Goal: Task Accomplishment & Management: Complete application form

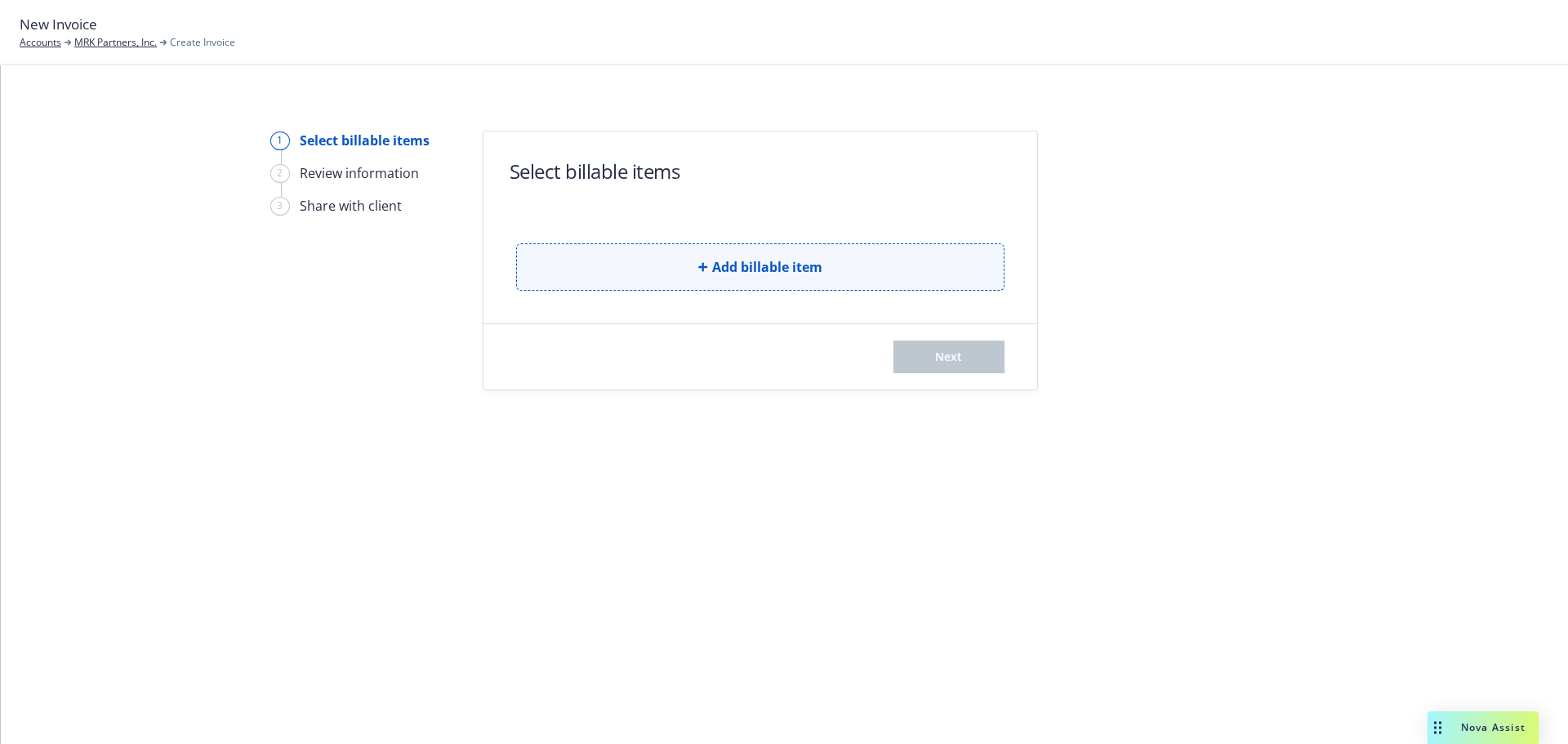
click at [877, 258] on button "Add billable item" at bounding box center [760, 267] width 488 height 47
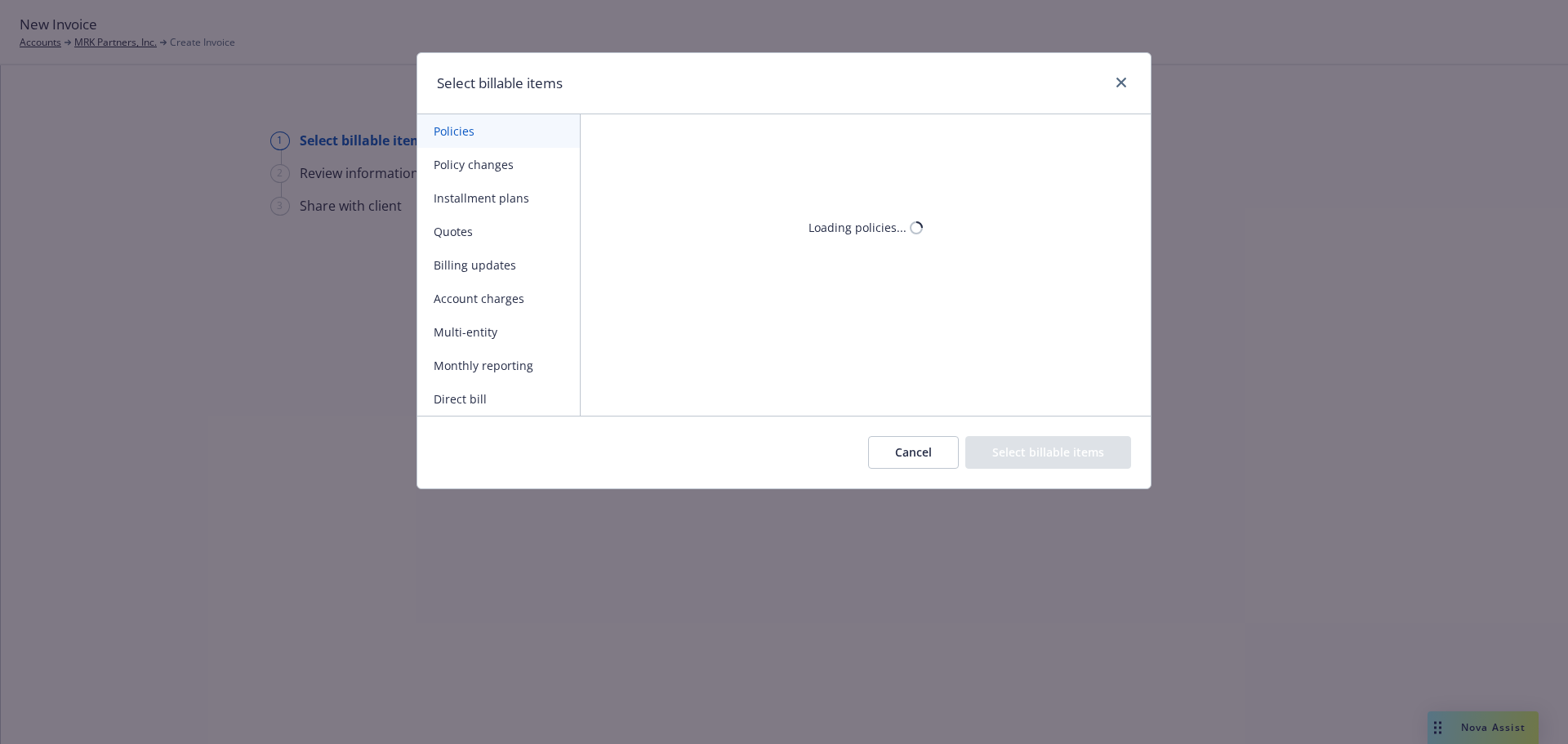
click at [514, 162] on button "Policy changes" at bounding box center [498, 164] width 163 height 33
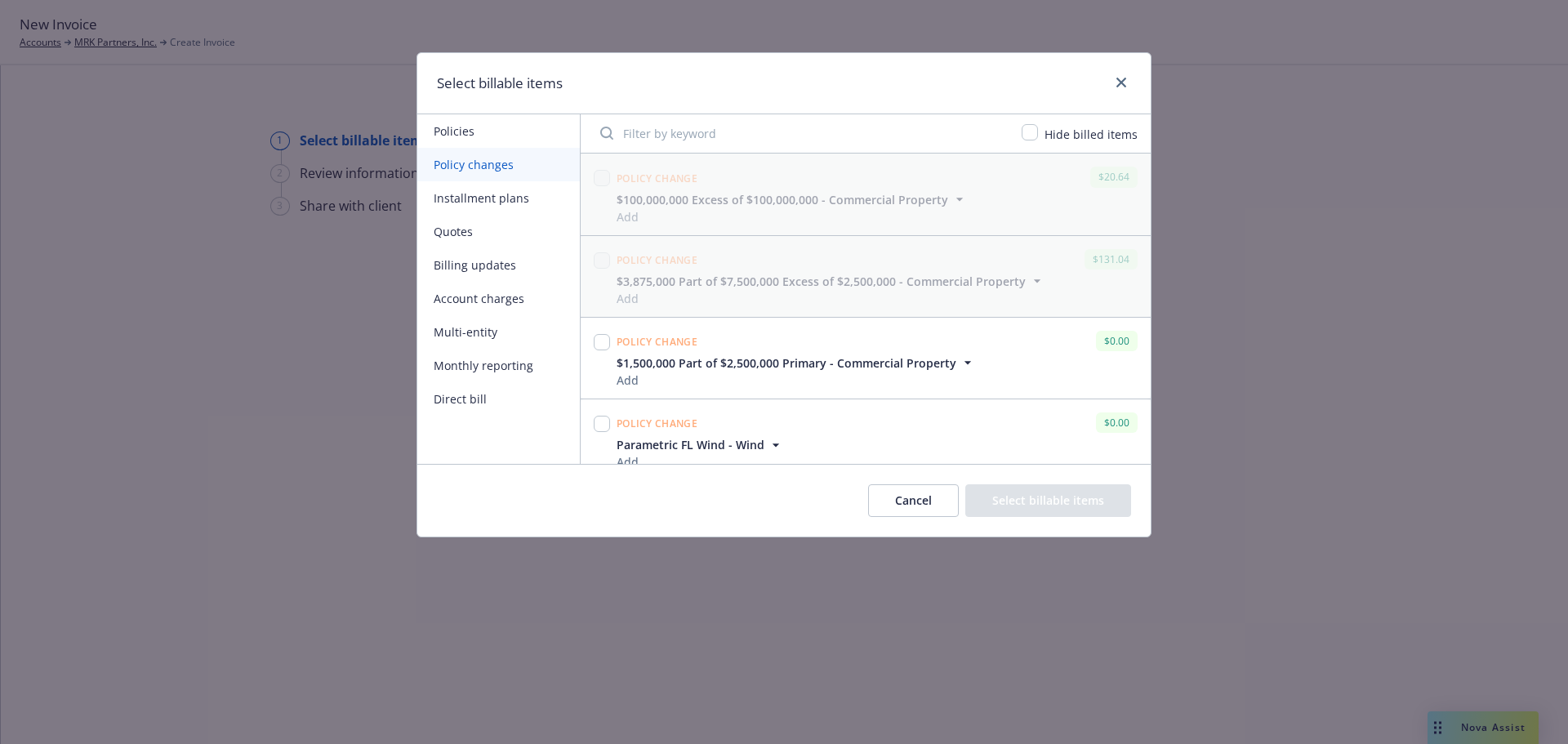
click at [675, 126] on input "Filter by keyword" at bounding box center [801, 133] width 421 height 33
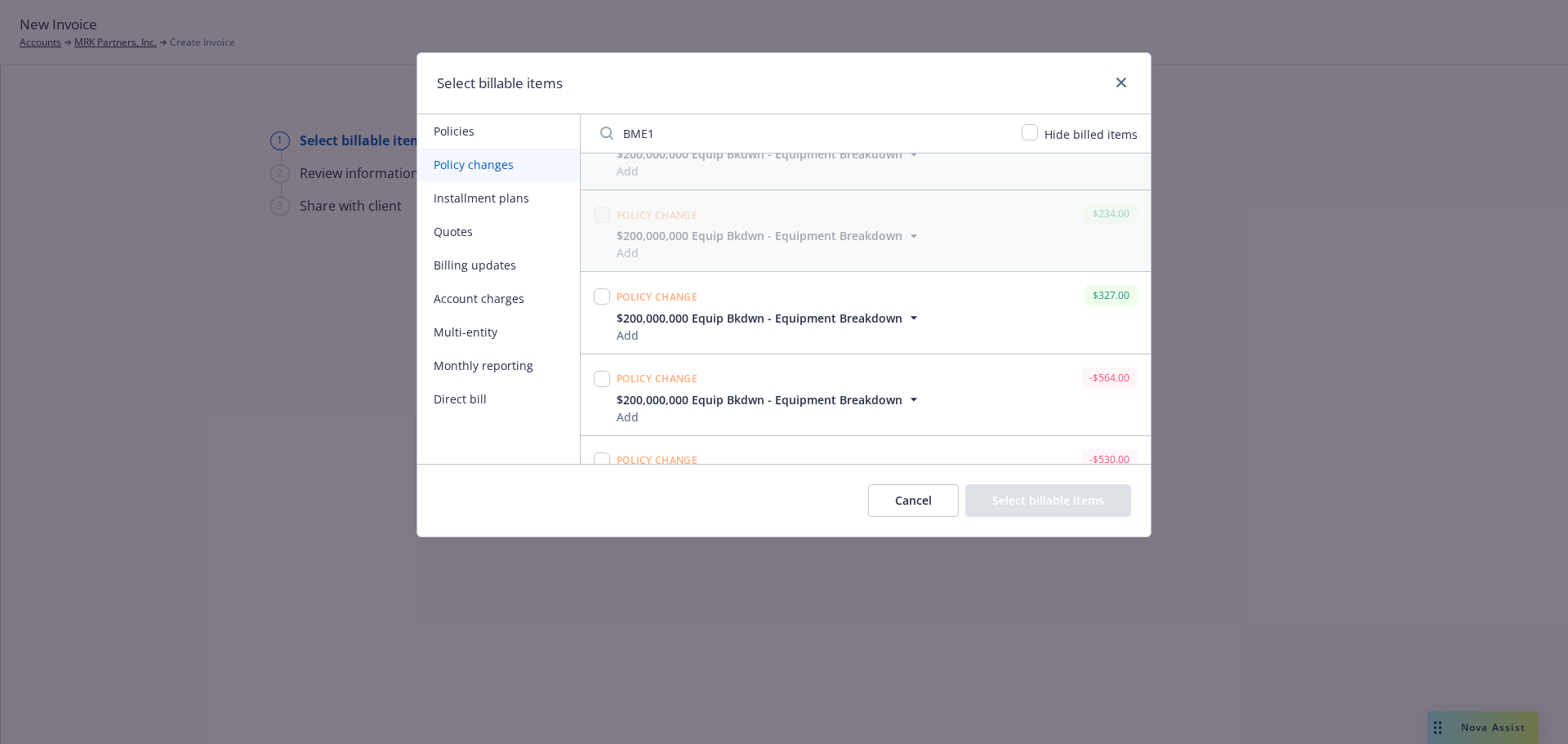
scroll to position [490, 0]
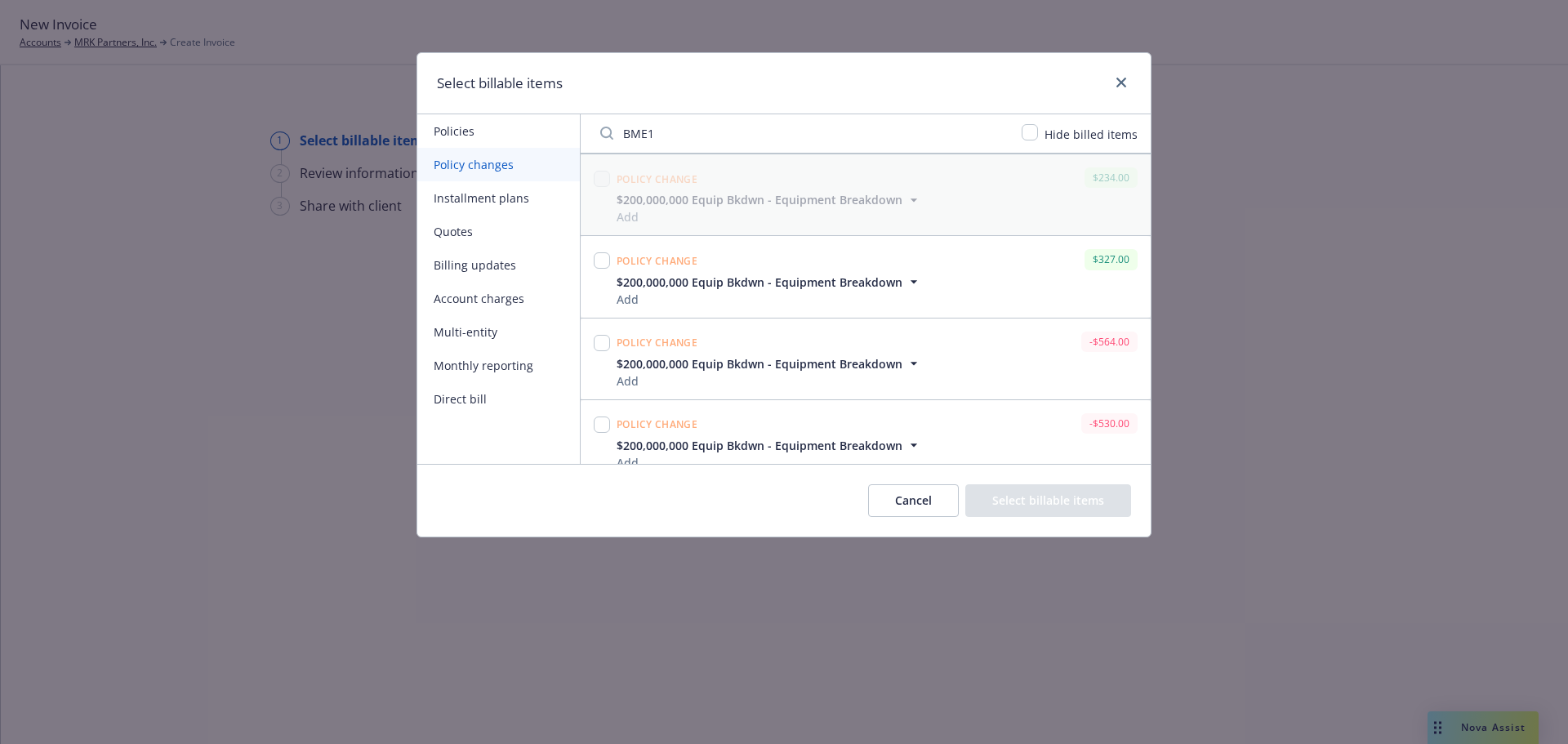
type input "BME1"
click at [604, 258] on input "checkbox" at bounding box center [601, 260] width 17 height 17
checkbox input "true"
drag, startPoint x: 678, startPoint y: 138, endPoint x: 556, endPoint y: 132, distance: 122.1
click at [556, 132] on div "Policies Policy changes Installment plans Quotes Billing updates Account charge…" at bounding box center [783, 289] width 734 height 350
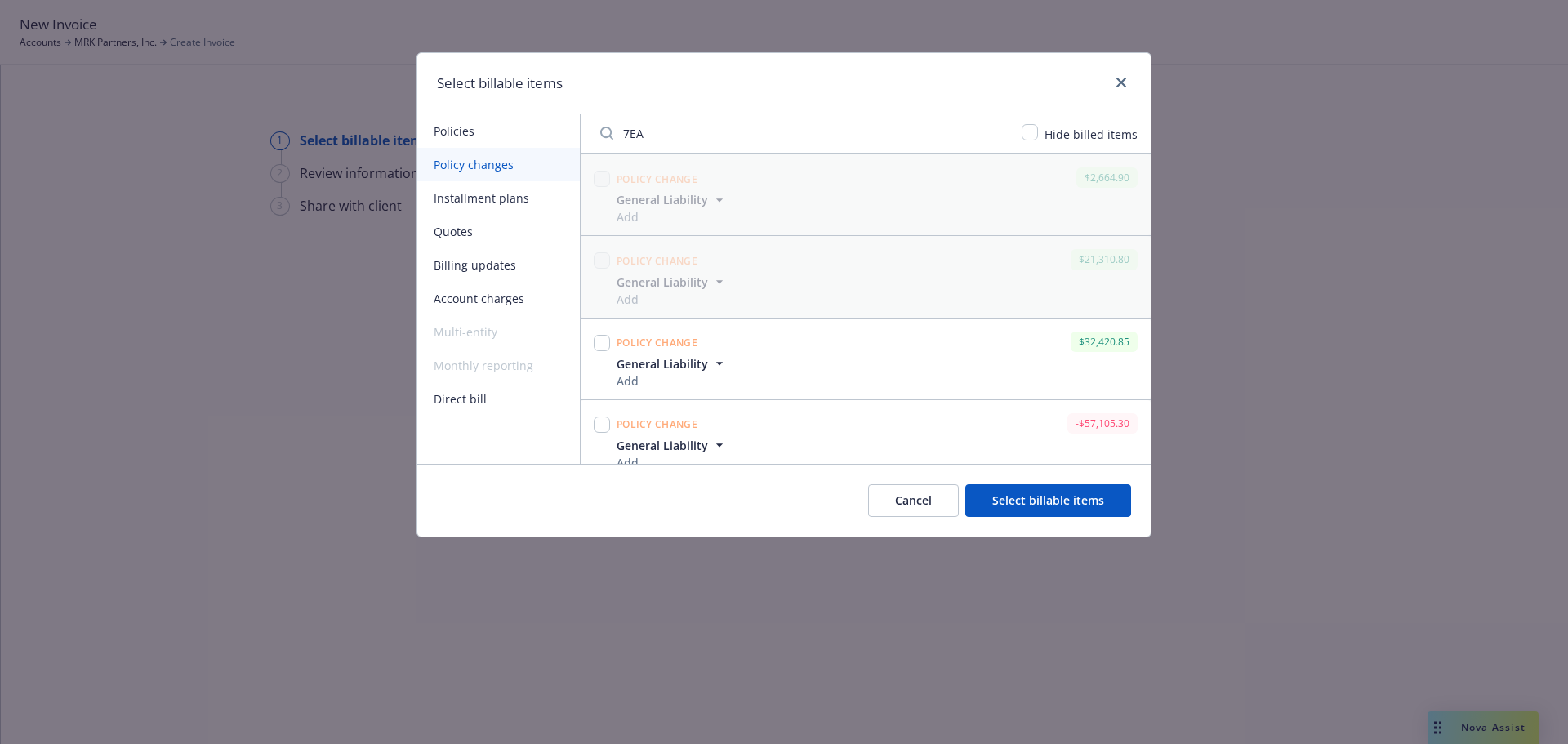
scroll to position [507, 0]
type input "7EA"
click at [600, 330] on input "checkbox" at bounding box center [601, 325] width 17 height 17
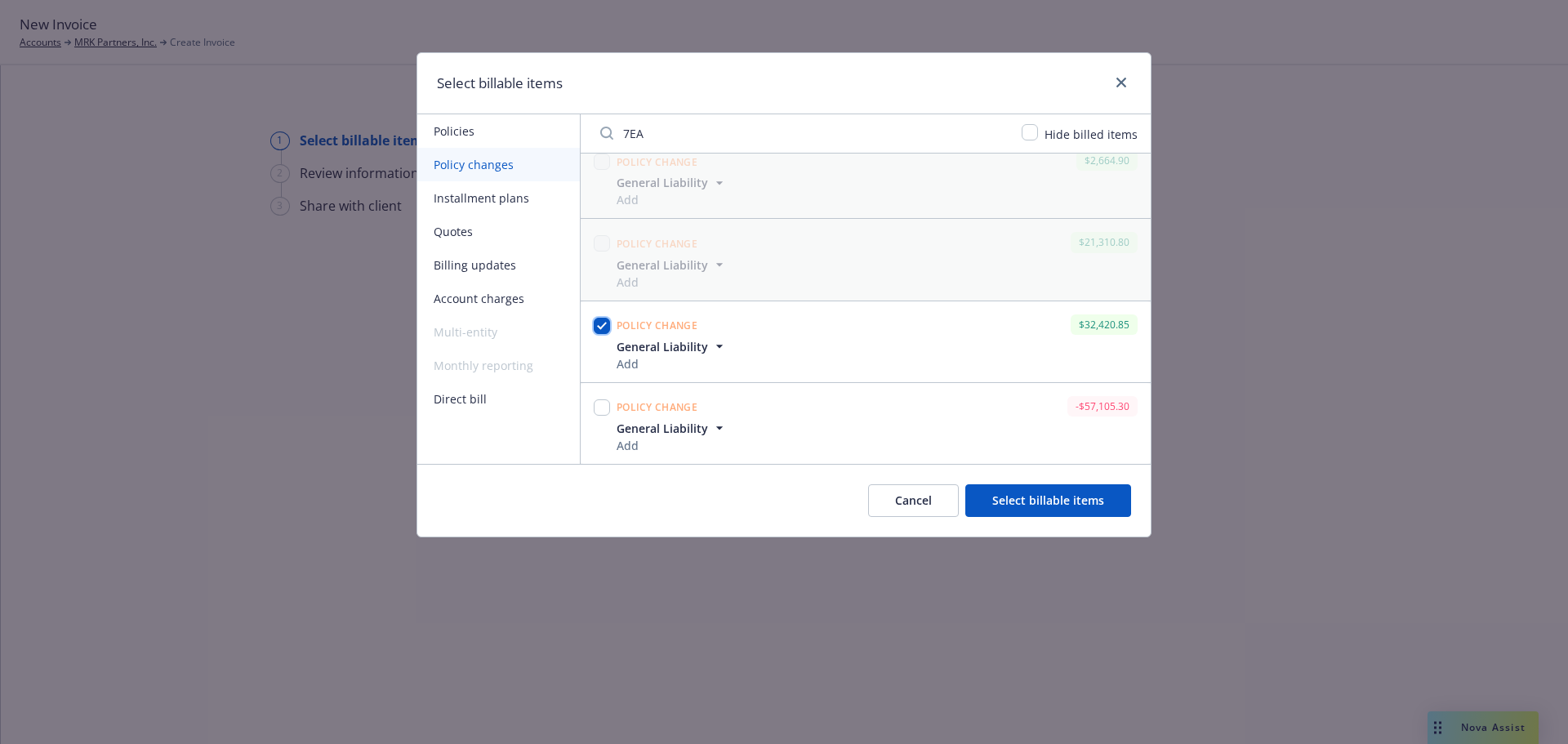
checkbox input "true"
click at [698, 134] on input "7EA" at bounding box center [801, 133] width 421 height 33
paste input "PX010X824"
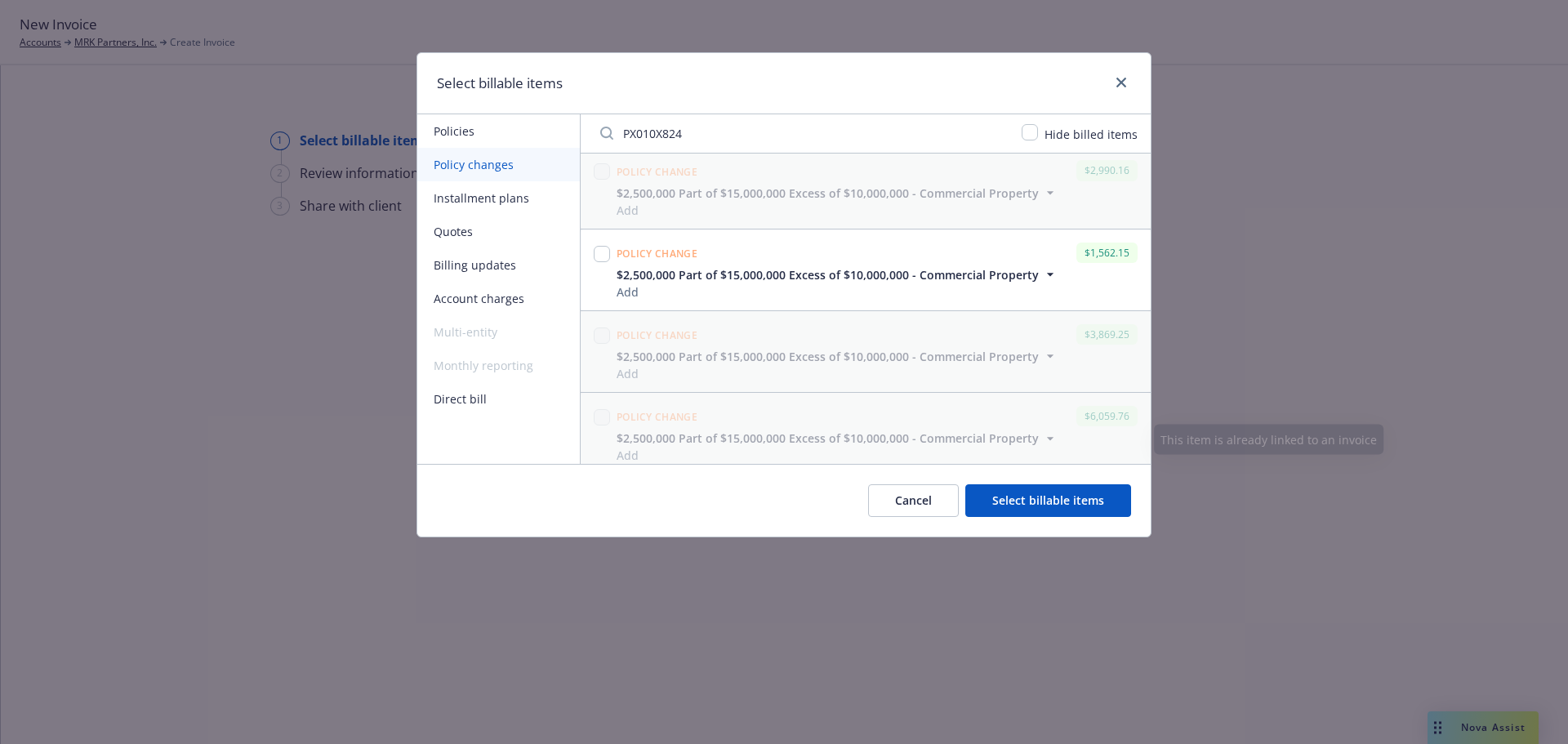
scroll to position [0, 0]
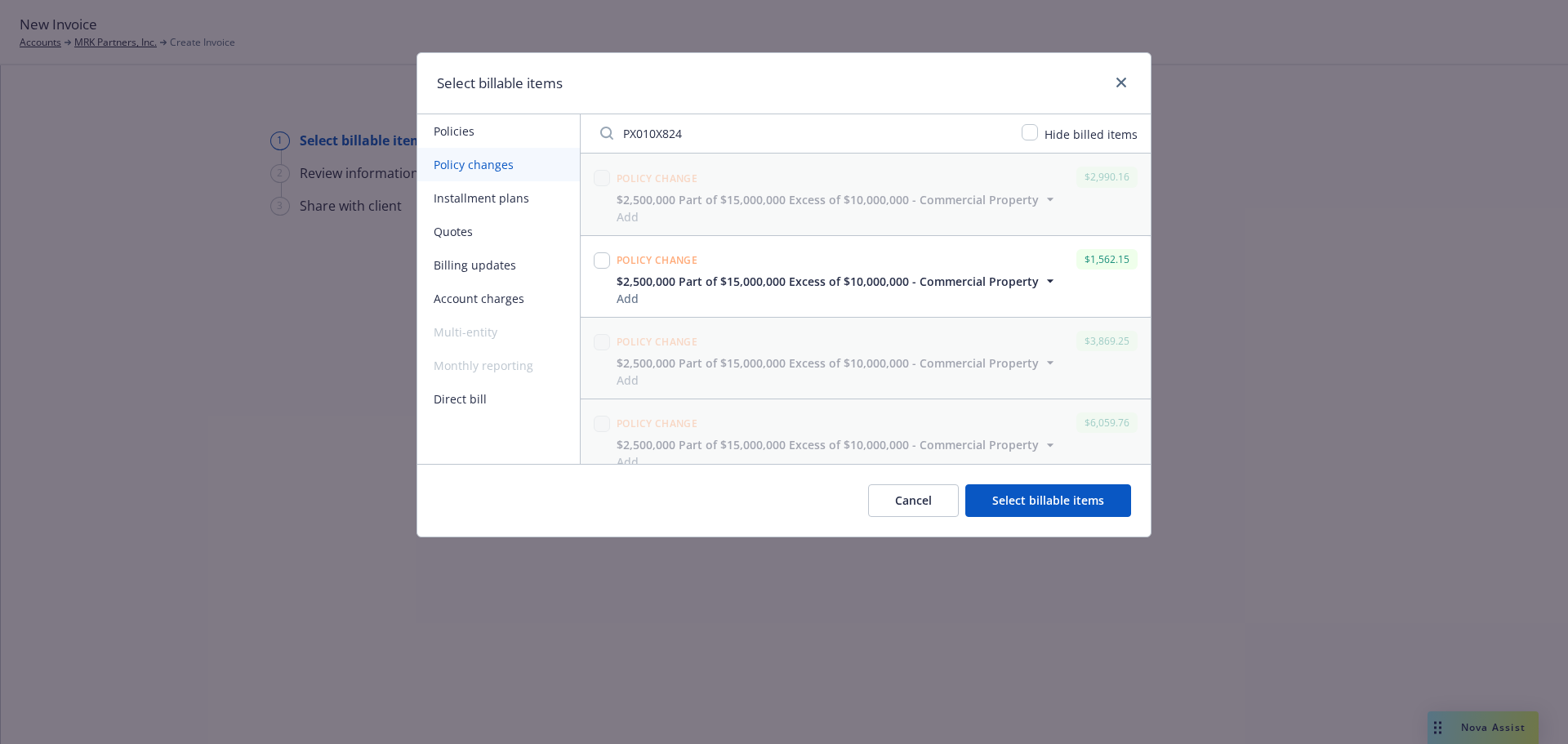
drag, startPoint x: 652, startPoint y: 125, endPoint x: 507, endPoint y: 126, distance: 145.0
click at [507, 126] on div "Policies Policy changes Installment plans Quotes Billing updates Account charge…" at bounding box center [783, 289] width 734 height 350
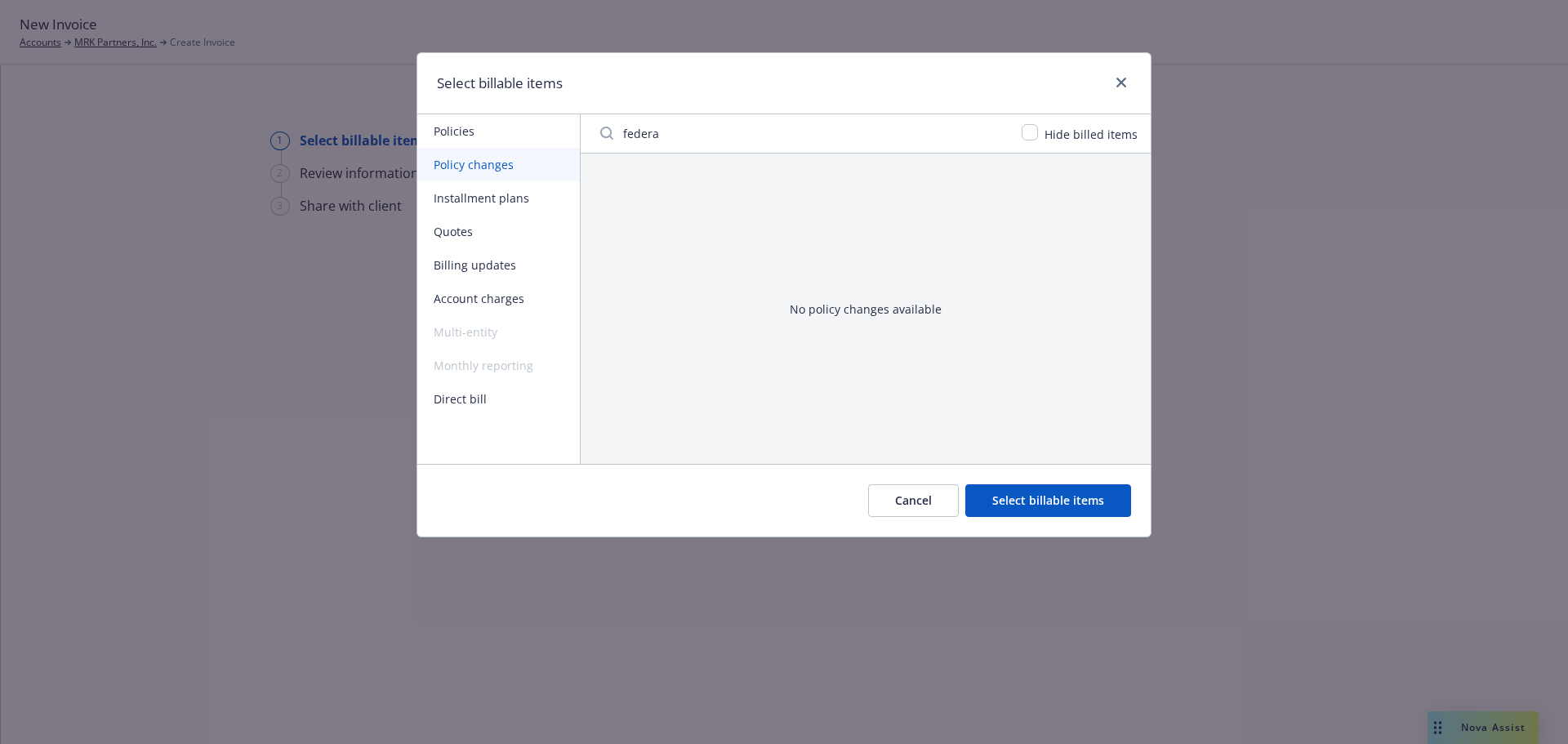
type input "federal"
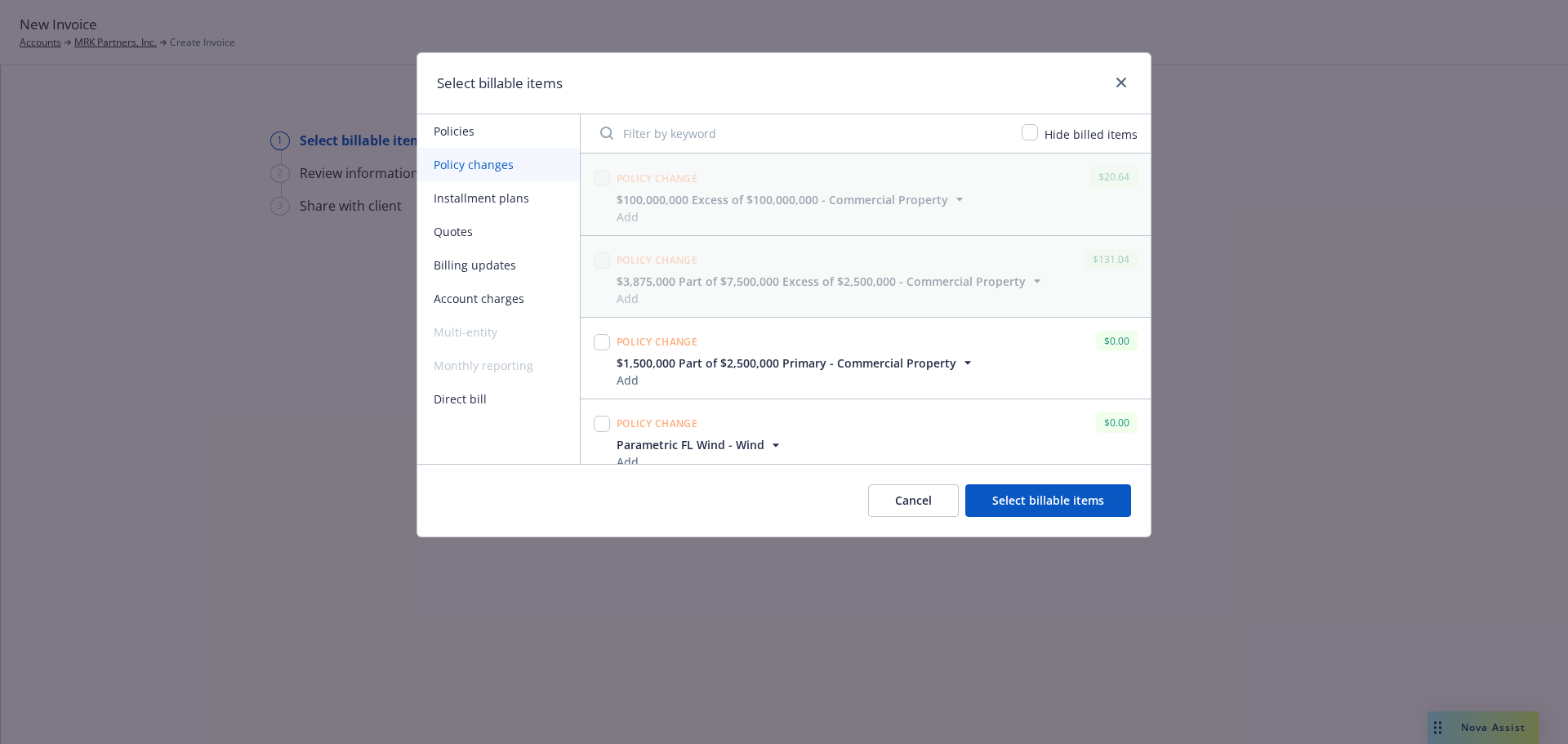
click at [652, 142] on input "Filter by keyword" at bounding box center [801, 133] width 421 height 33
type input "1000653"
click at [1031, 129] on input "checkbox" at bounding box center [1029, 132] width 17 height 17
checkbox input "true"
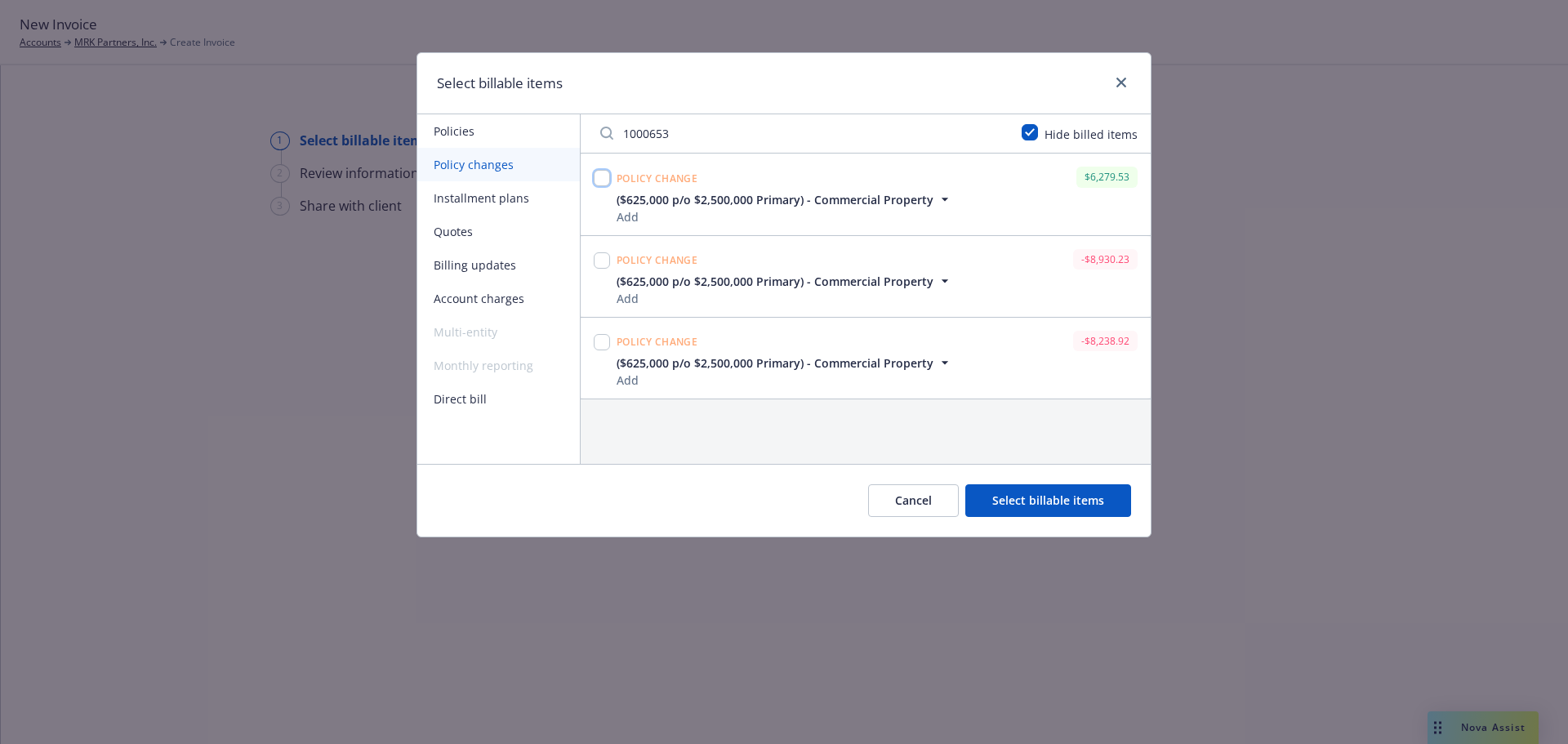
click at [603, 183] on input "checkbox" at bounding box center [601, 178] width 17 height 17
checkbox input "true"
click at [674, 129] on input "1000653" at bounding box center [801, 133] width 421 height 33
drag, startPoint x: 700, startPoint y: 131, endPoint x: 494, endPoint y: 137, distance: 206.1
click at [494, 137] on div "Policies Policy changes Installment plans Quotes Billing updates Account charge…" at bounding box center [783, 289] width 734 height 350
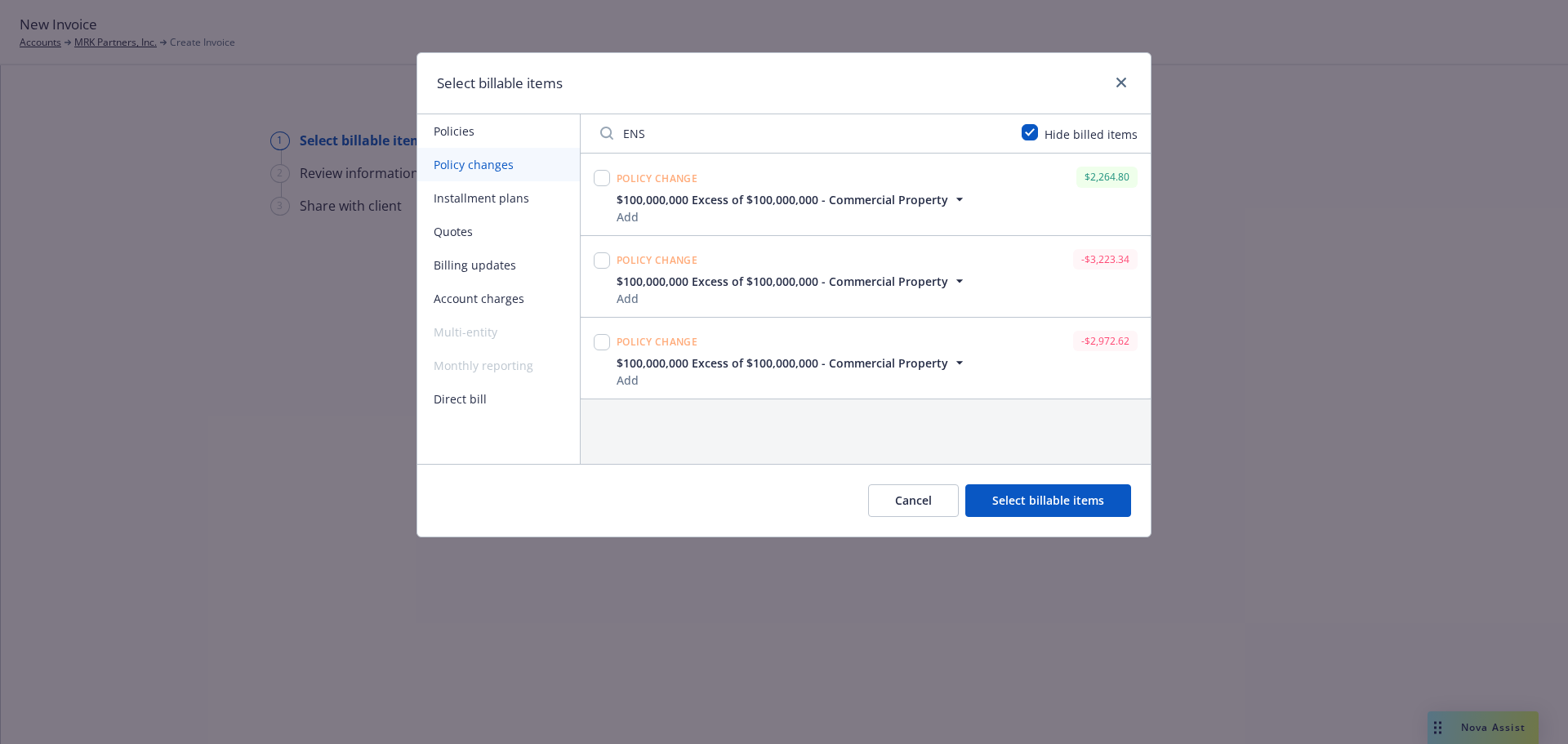
type input "ENS"
click at [597, 178] on input "checkbox" at bounding box center [601, 178] width 17 height 17
checkbox input "true"
drag, startPoint x: 691, startPoint y: 131, endPoint x: 557, endPoint y: 134, distance: 134.0
click at [557, 134] on div "Policies Policy changes Installment plans Quotes Billing updates Account charge…" at bounding box center [783, 289] width 734 height 350
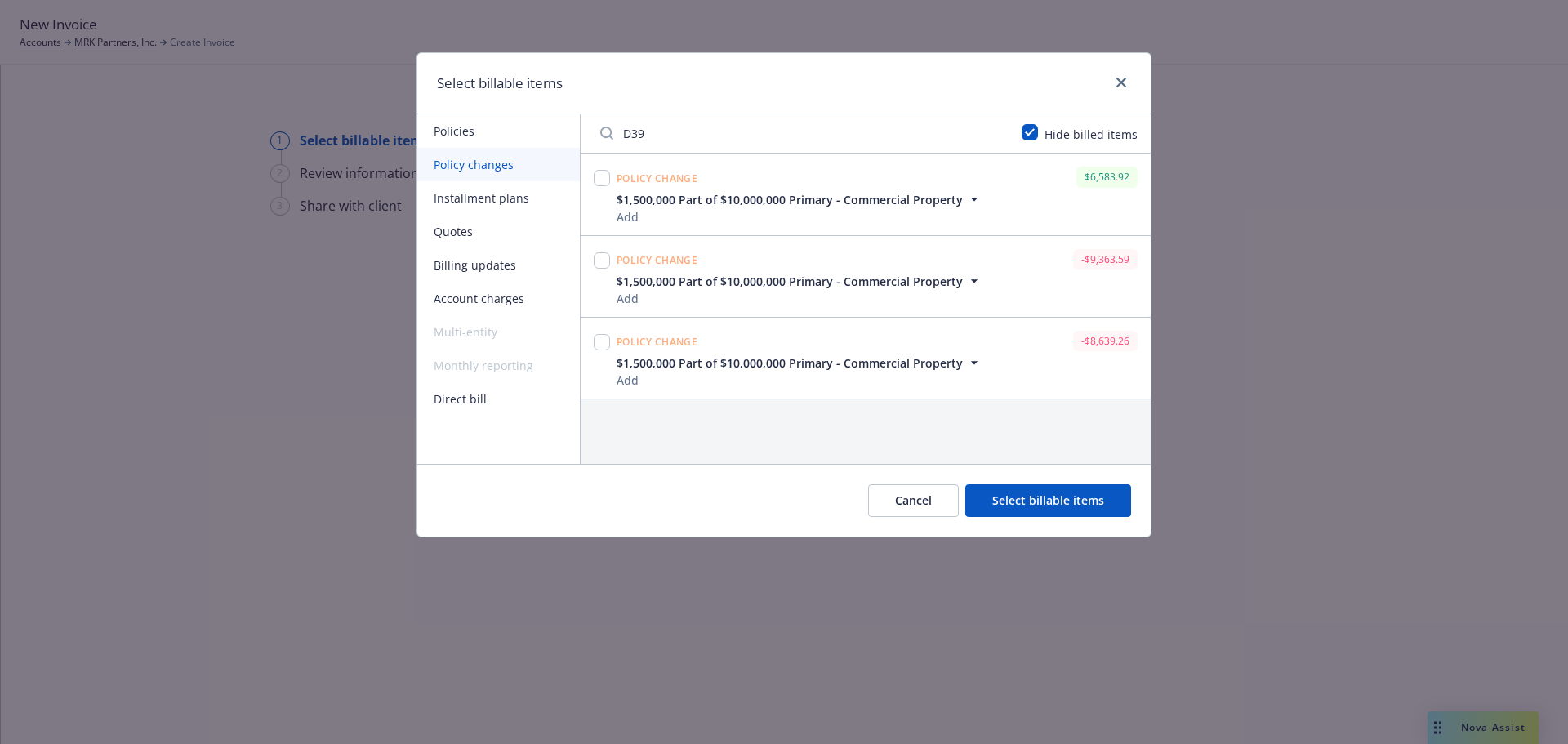
type input "D39"
click at [600, 178] on input "checkbox" at bounding box center [601, 178] width 17 height 17
checkbox input "true"
drag, startPoint x: 817, startPoint y: 122, endPoint x: 563, endPoint y: 137, distance: 254.4
click at [563, 137] on div "Policies Policy changes Installment plans Quotes Billing updates Account charge…" at bounding box center [783, 289] width 734 height 350
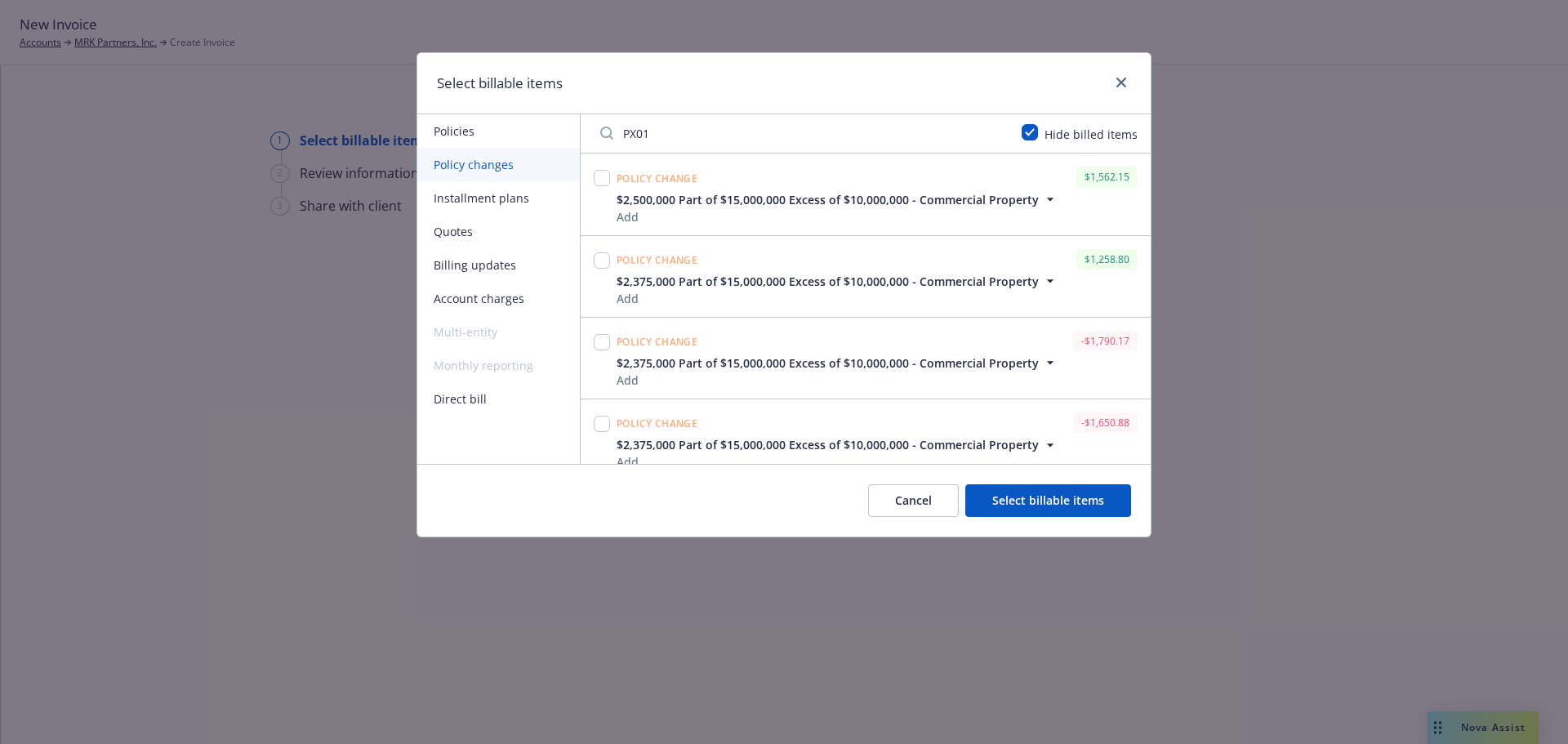
type input "PX01"
click at [600, 261] on input "checkbox" at bounding box center [601, 260] width 17 height 17
checkbox input "true"
drag, startPoint x: 666, startPoint y: 133, endPoint x: 584, endPoint y: 140, distance: 82.3
click at [584, 140] on div "PX01 Hide billed items" at bounding box center [865, 133] width 570 height 39
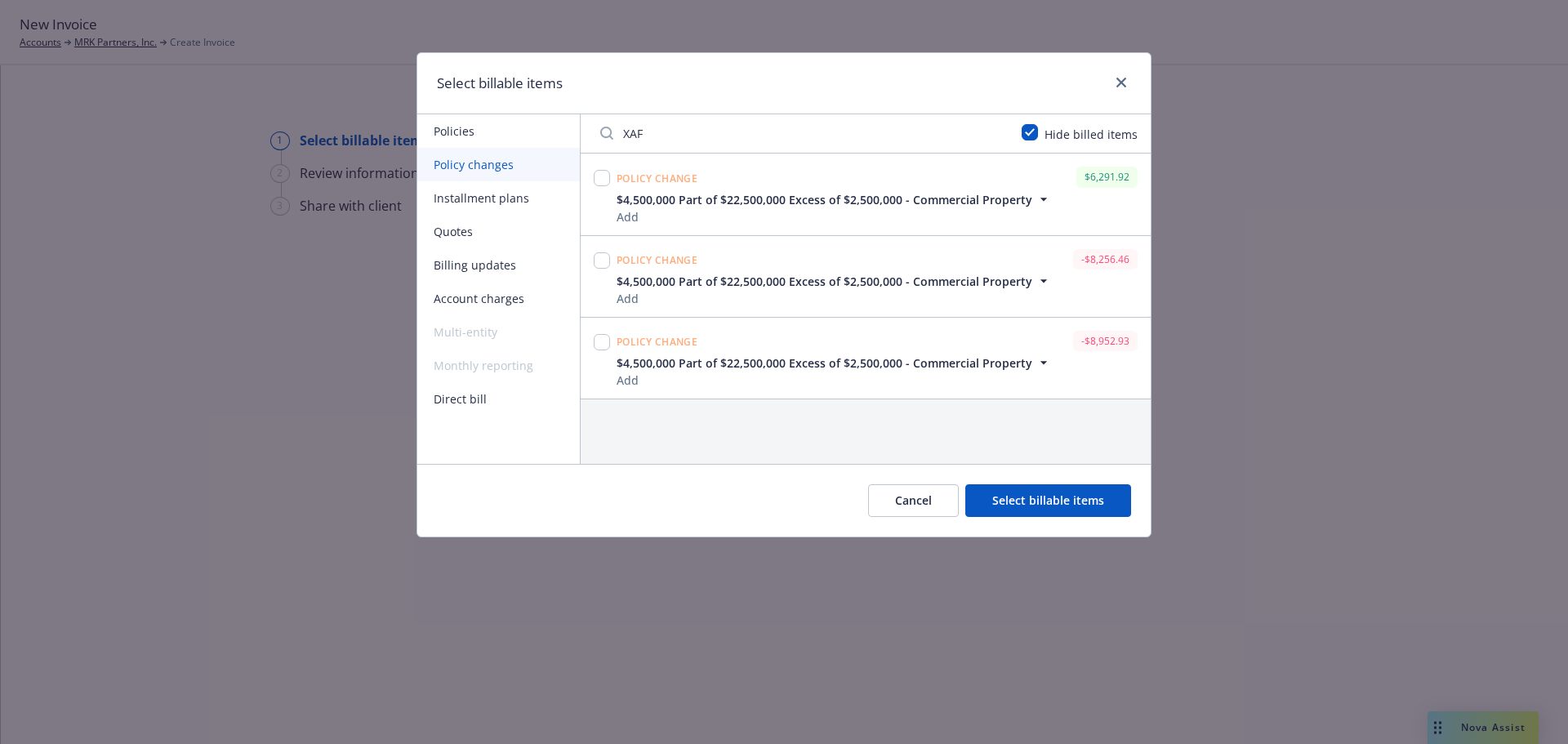
type input "XAF"
click at [600, 176] on input "checkbox" at bounding box center [601, 178] width 17 height 17
checkbox input "true"
drag, startPoint x: 692, startPoint y: 137, endPoint x: 676, endPoint y: 137, distance: 16.0
click at [691, 137] on input "XAF" at bounding box center [801, 133] width 421 height 33
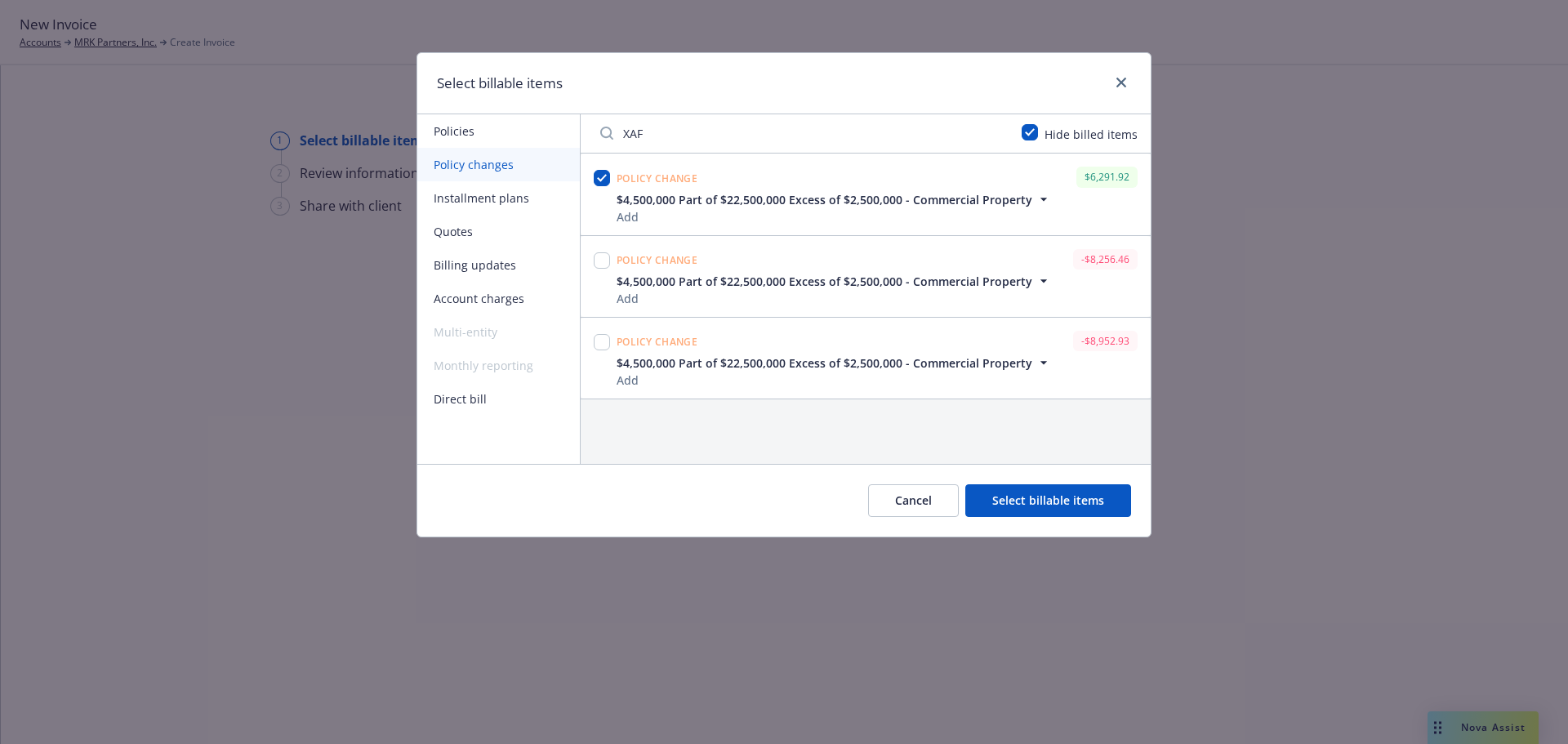
drag, startPoint x: 675, startPoint y: 137, endPoint x: 538, endPoint y: 131, distance: 137.1
click at [538, 131] on div "Policies Policy changes Installment plans Quotes Billing updates Account charge…" at bounding box center [783, 289] width 734 height 350
type input "0100300"
click at [609, 174] on input "checkbox" at bounding box center [601, 178] width 17 height 17
checkbox input "true"
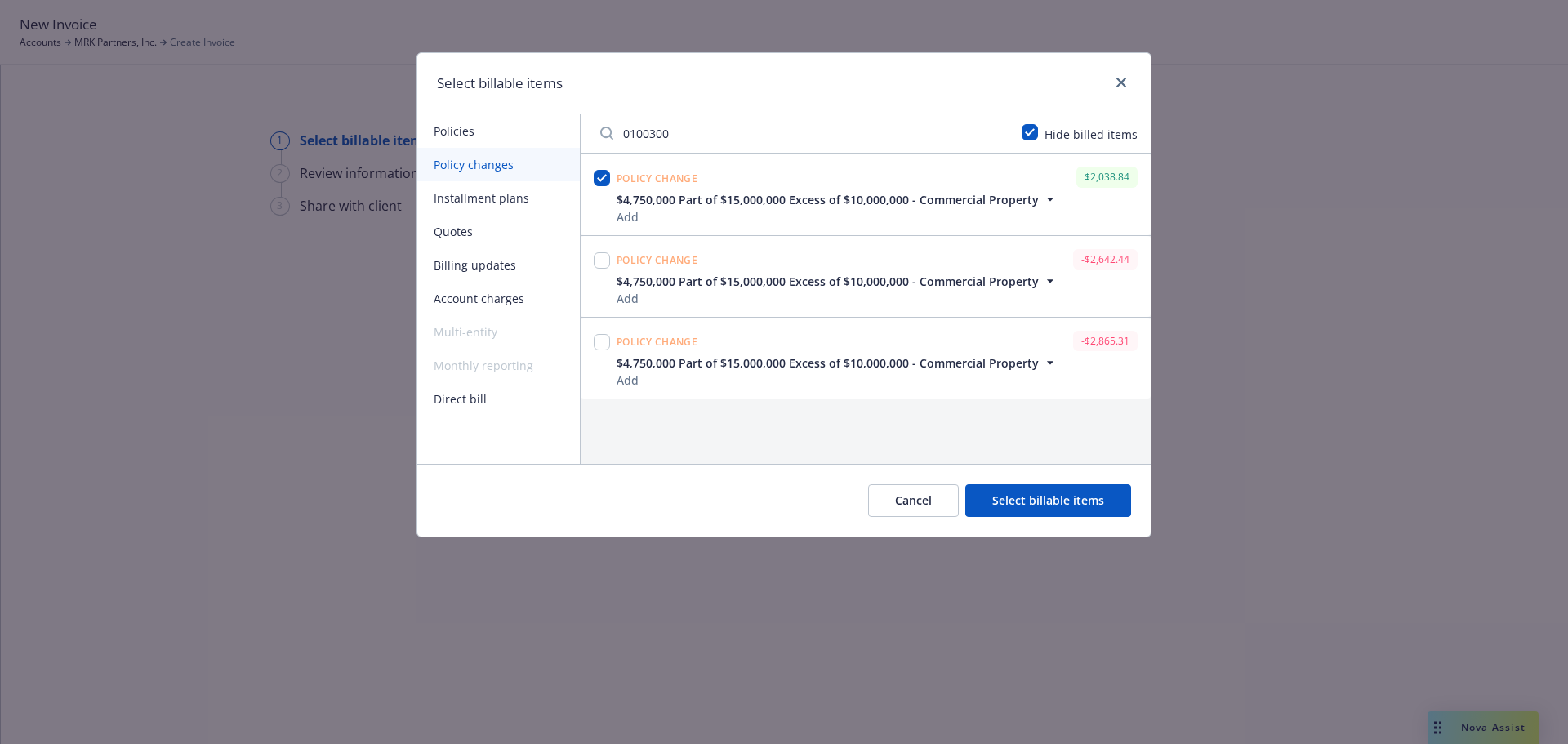
click at [661, 127] on input "0100300" at bounding box center [801, 133] width 421 height 33
drag, startPoint x: 673, startPoint y: 127, endPoint x: 580, endPoint y: 131, distance: 93.1
click at [580, 131] on div "0100300 Hide billed items" at bounding box center [865, 133] width 570 height 39
type input "GA25H"
click at [1076, 486] on button "Select billable items" at bounding box center [1048, 500] width 165 height 33
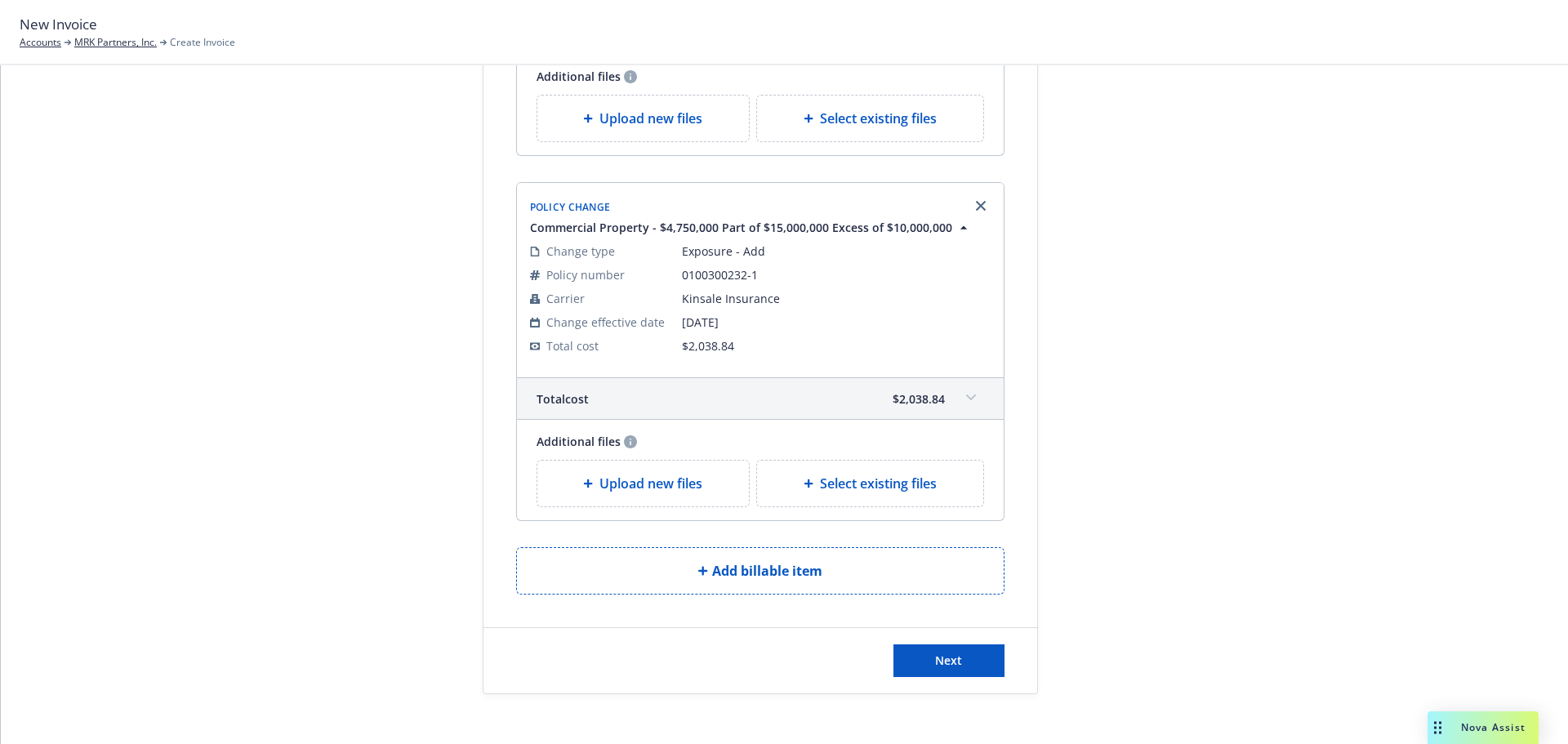
scroll to position [2694, 0]
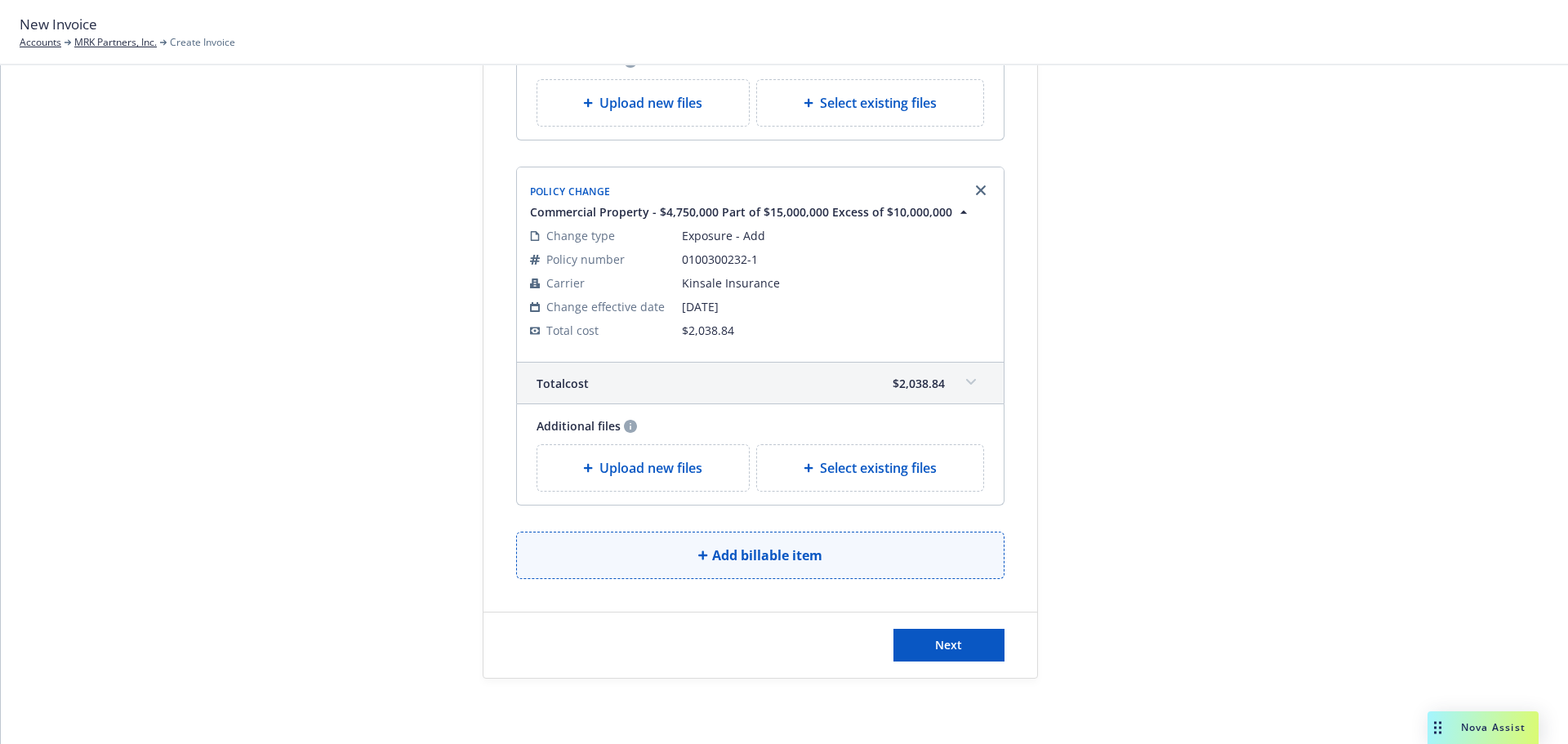
click at [712, 553] on span "Add billable item" at bounding box center [767, 555] width 111 height 20
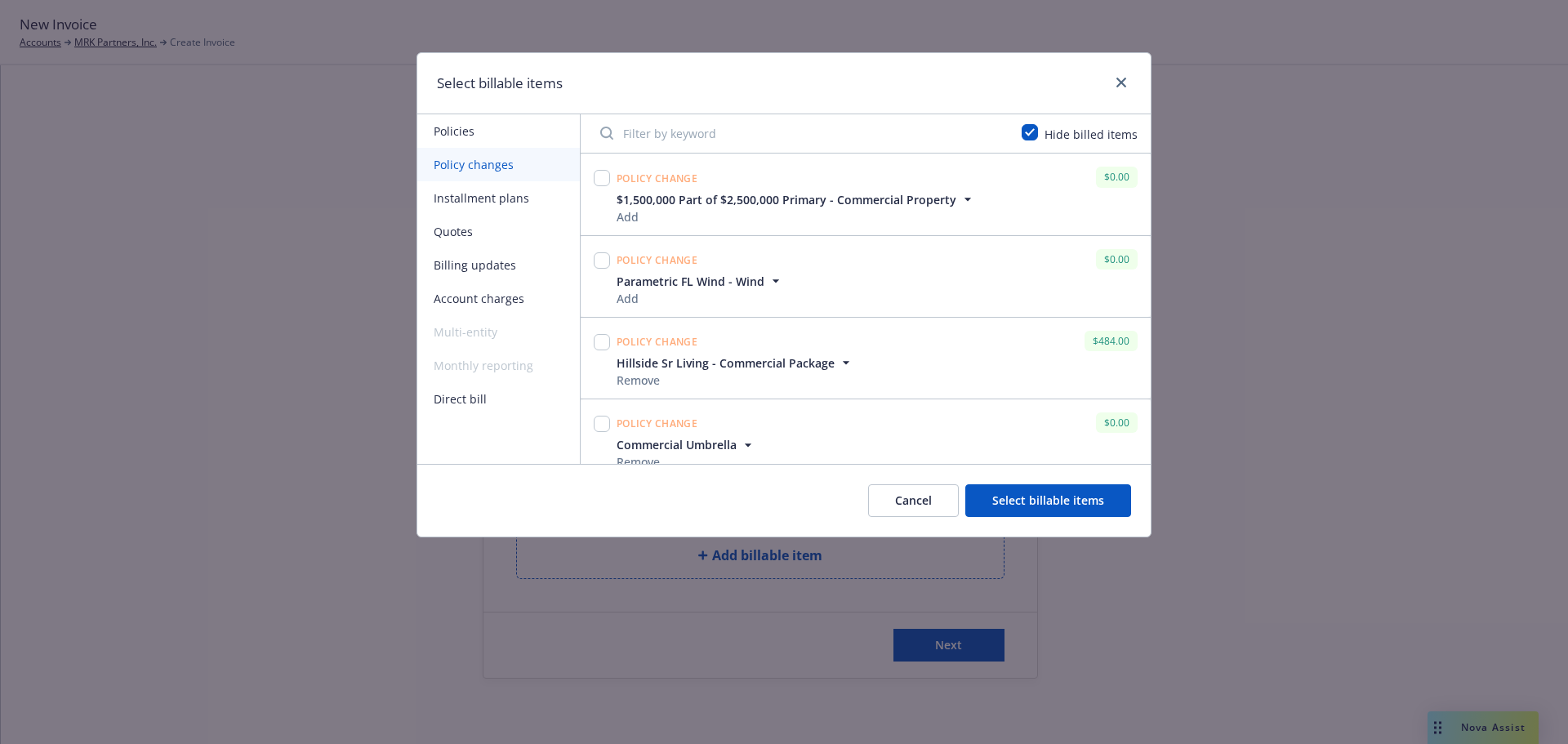
click at [653, 131] on input "Filter by keyword" at bounding box center [801, 133] width 421 height 33
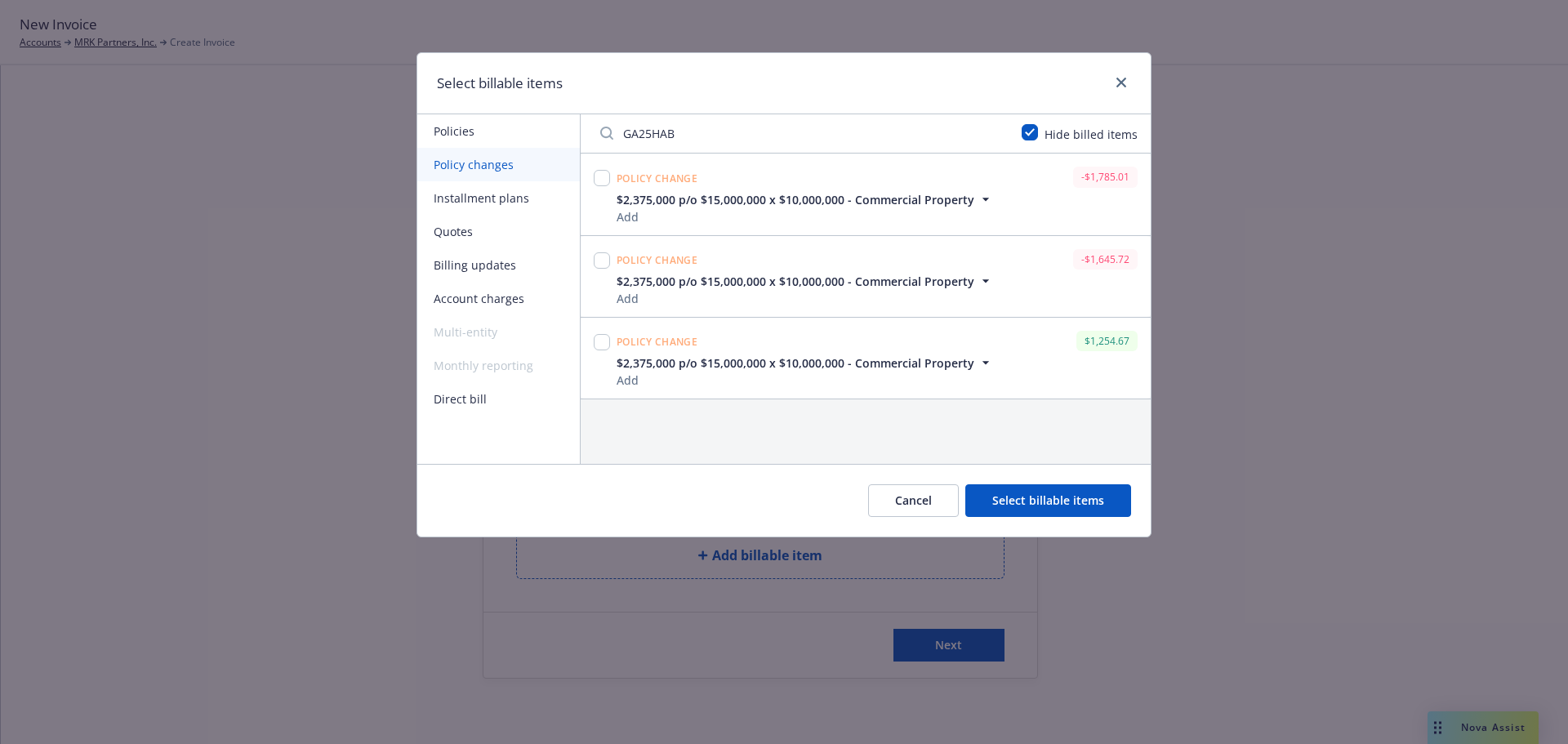
type input "GA25HAB"
click at [599, 337] on input "checkbox" at bounding box center [601, 342] width 17 height 17
checkbox input "true"
click at [1011, 497] on button "Select billable items" at bounding box center [1048, 500] width 165 height 33
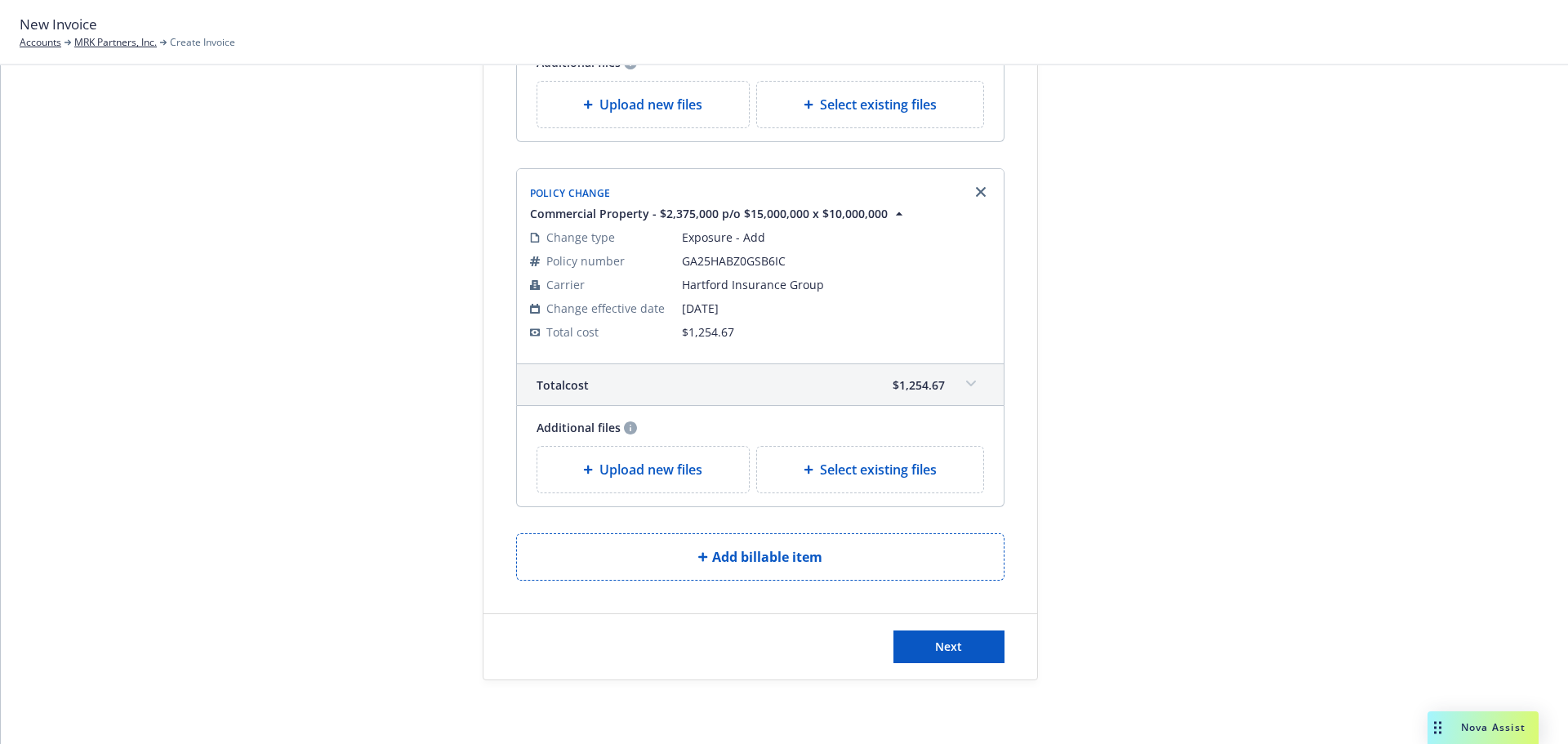
scroll to position [3059, 0]
click at [959, 642] on button "Next" at bounding box center [949, 646] width 111 height 33
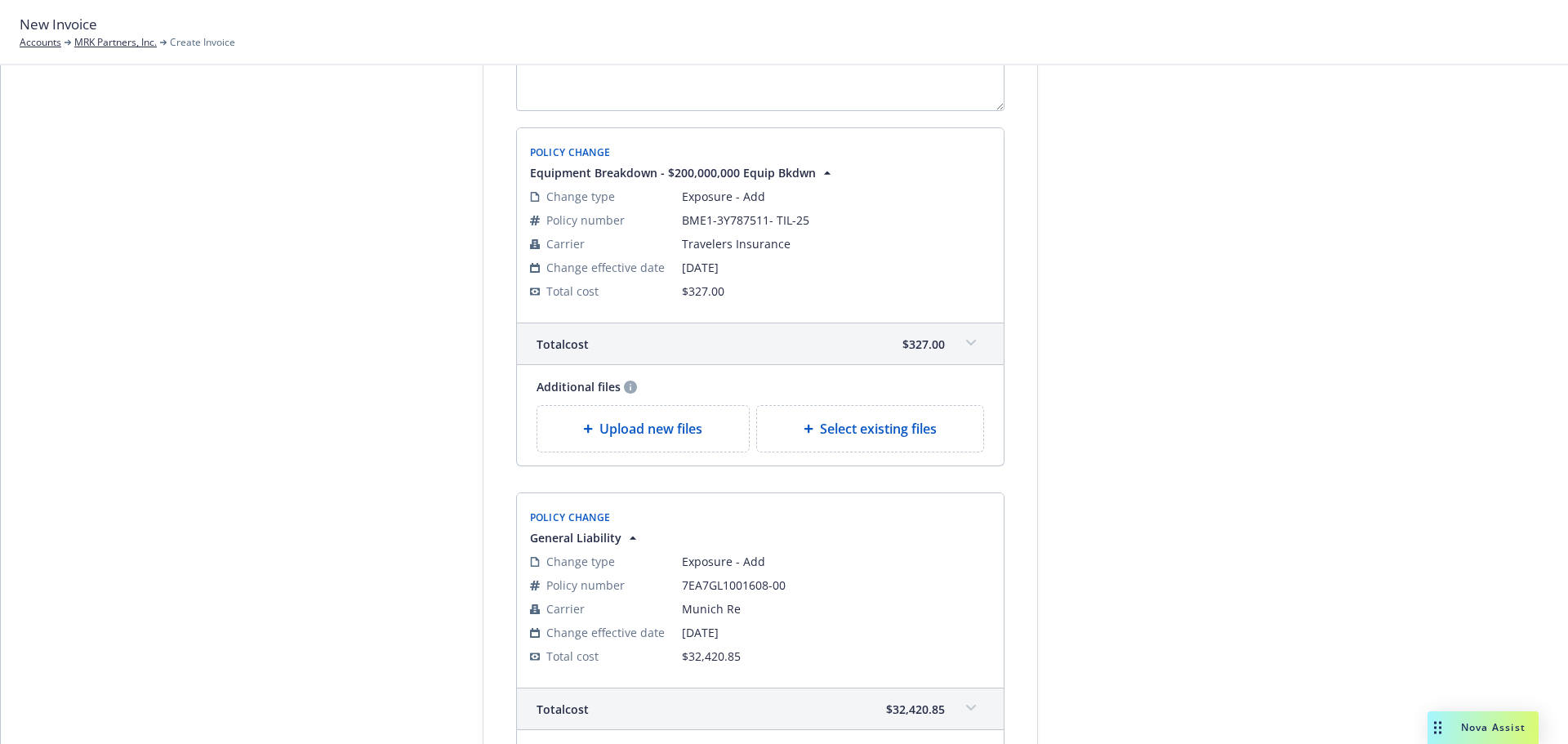
scroll to position [0, 0]
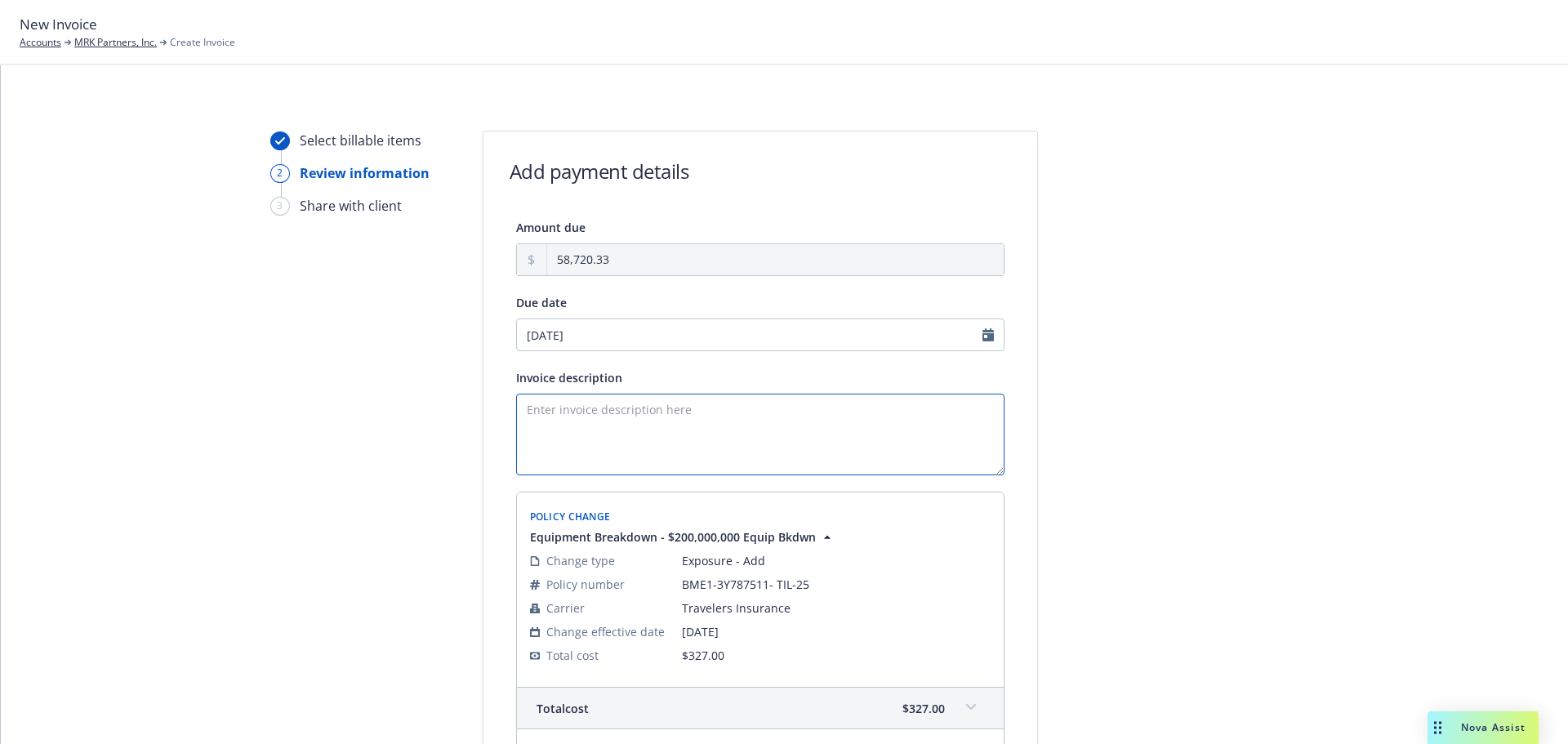
click at [727, 422] on textarea "Invoice description" at bounding box center [760, 434] width 488 height 82
click at [653, 436] on textarea "25" at bounding box center [760, 434] width 488 height 82
click at [774, 429] on textarea "25-26 GL & Prop Endt - Add Federal Eff" at bounding box center [760, 434] width 488 height 82
click at [814, 412] on textarea "25-26 GL & Prop Endt - Add Federal Eff" at bounding box center [760, 434] width 488 height 82
click at [648, 411] on textarea "25-26 GL & Prop Endt - Add Federal Eff 6.30.25" at bounding box center [760, 434] width 488 height 82
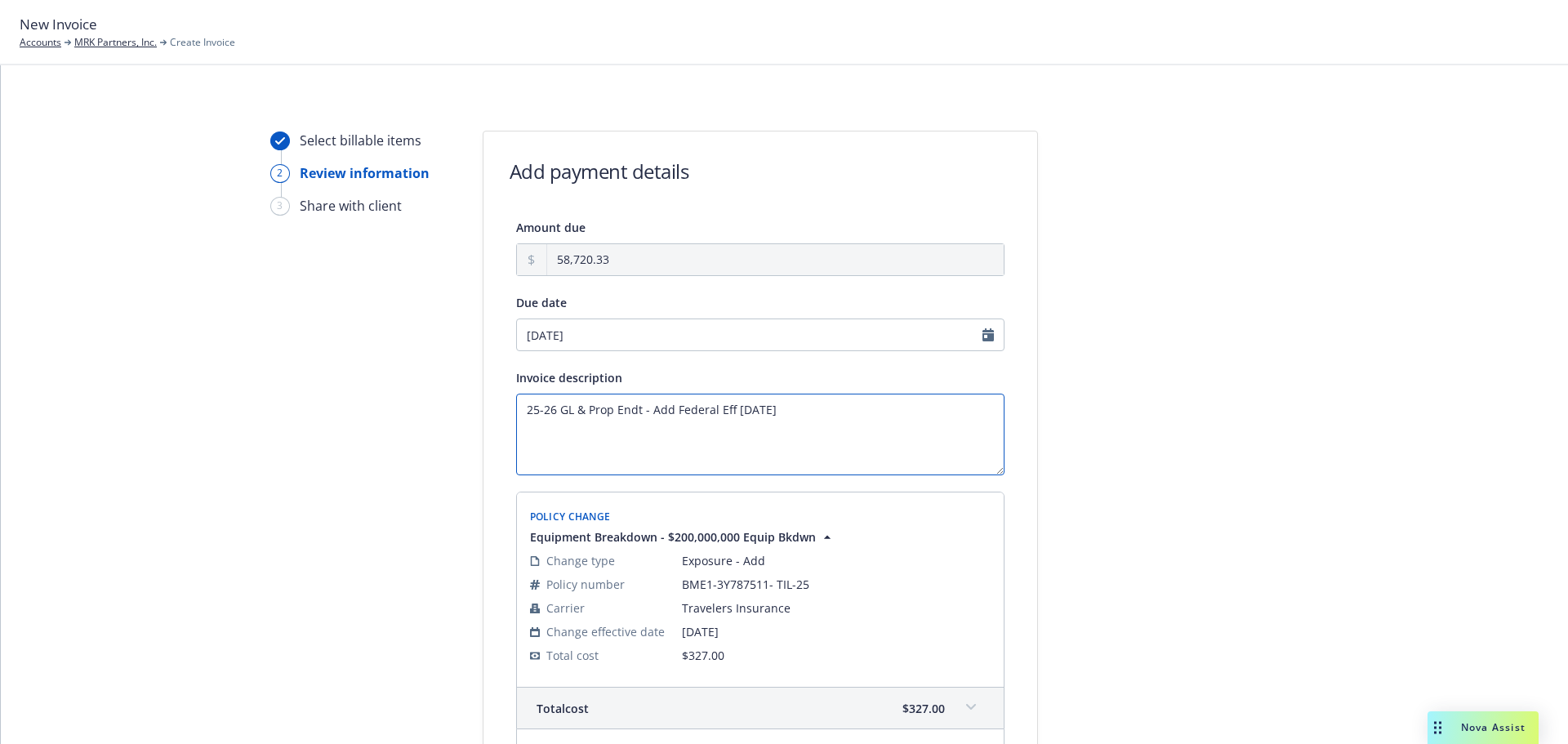
click at [608, 406] on textarea "25-26 GL & Prop Endt - Add Federal Eff 6.30.25" at bounding box center [760, 434] width 488 height 82
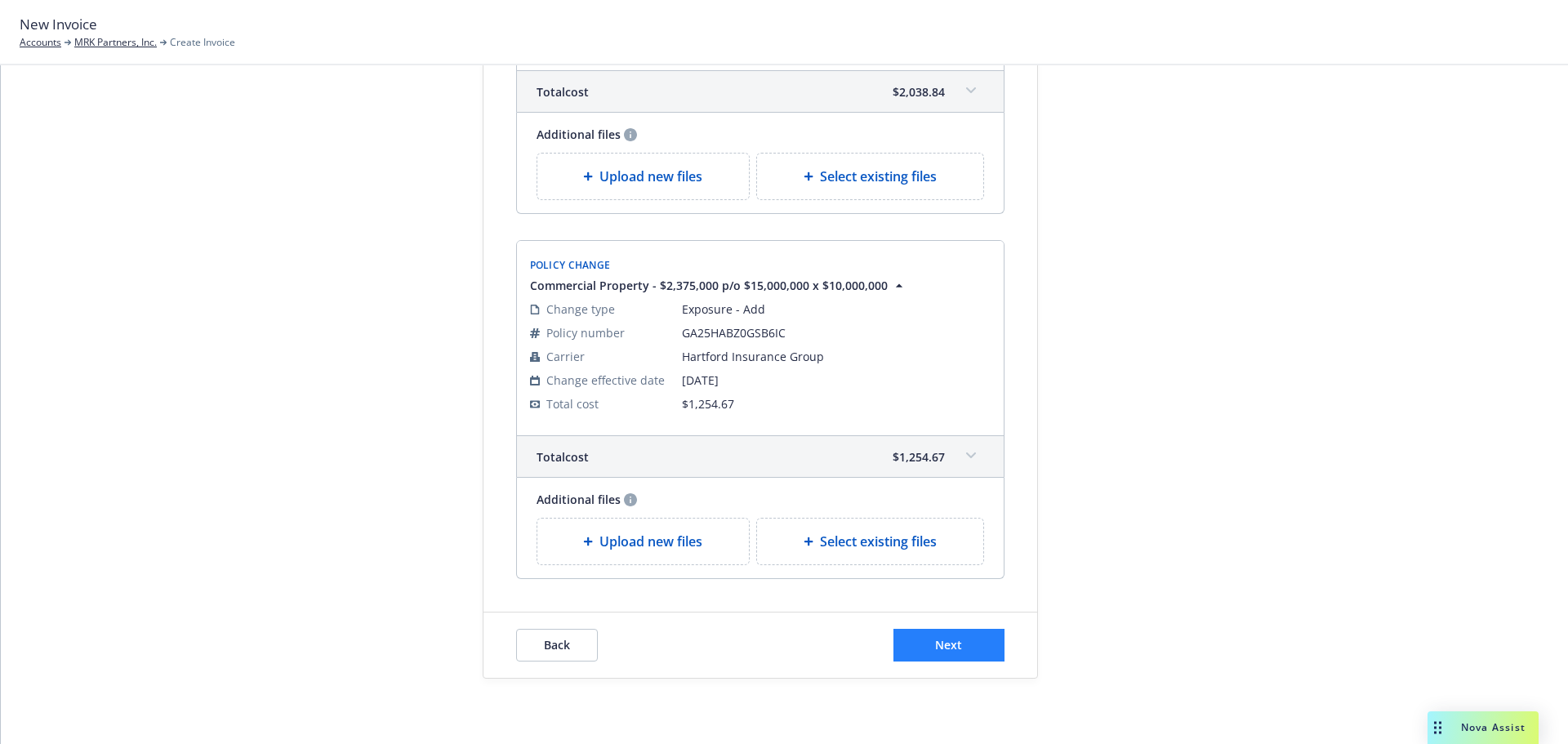
type textarea "25-26 GL & Prop (8 Carriers) Endt - Add Federal Eff [DATE]"
click at [948, 637] on span "Next" at bounding box center [948, 645] width 27 height 16
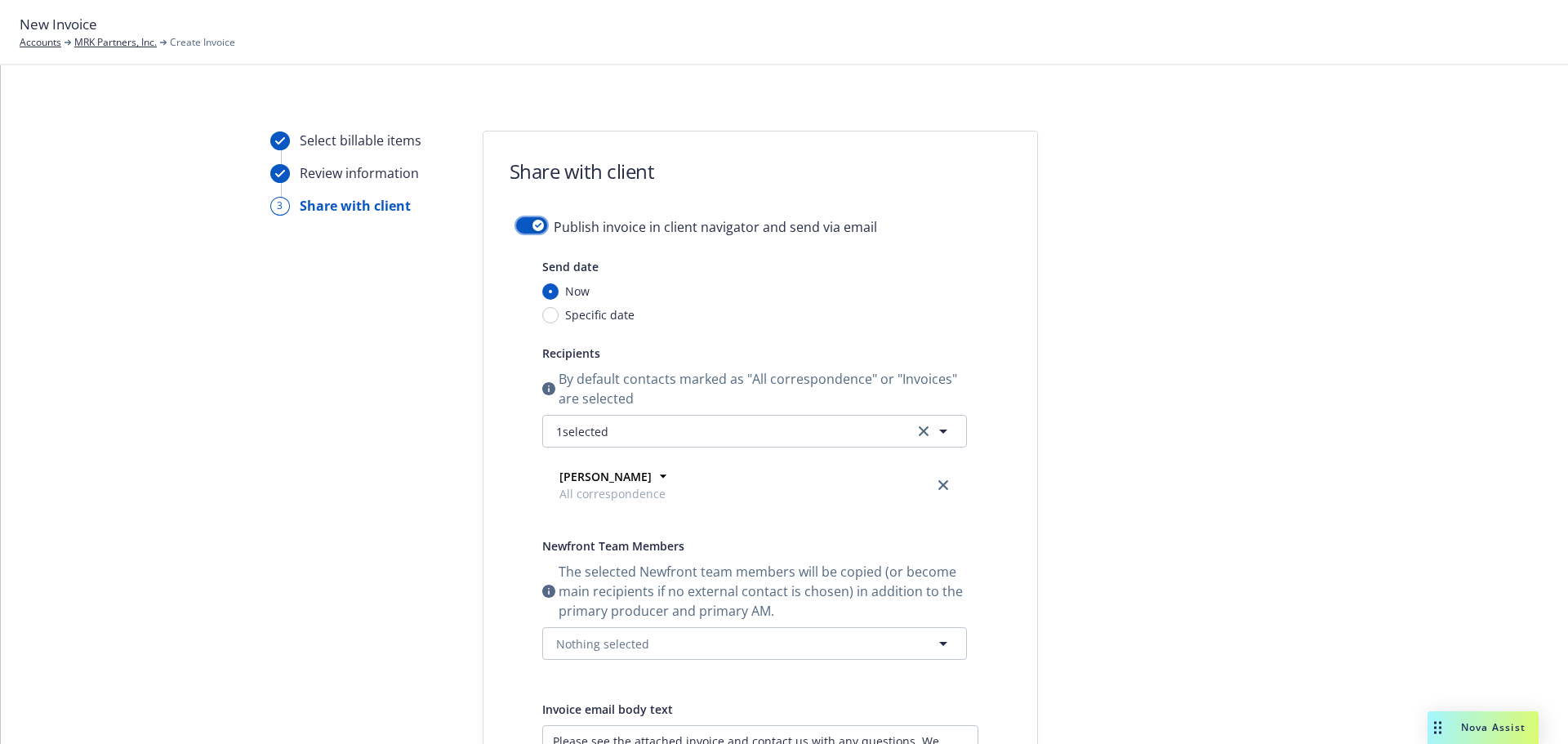
click at [523, 228] on button "button" at bounding box center [532, 225] width 31 height 17
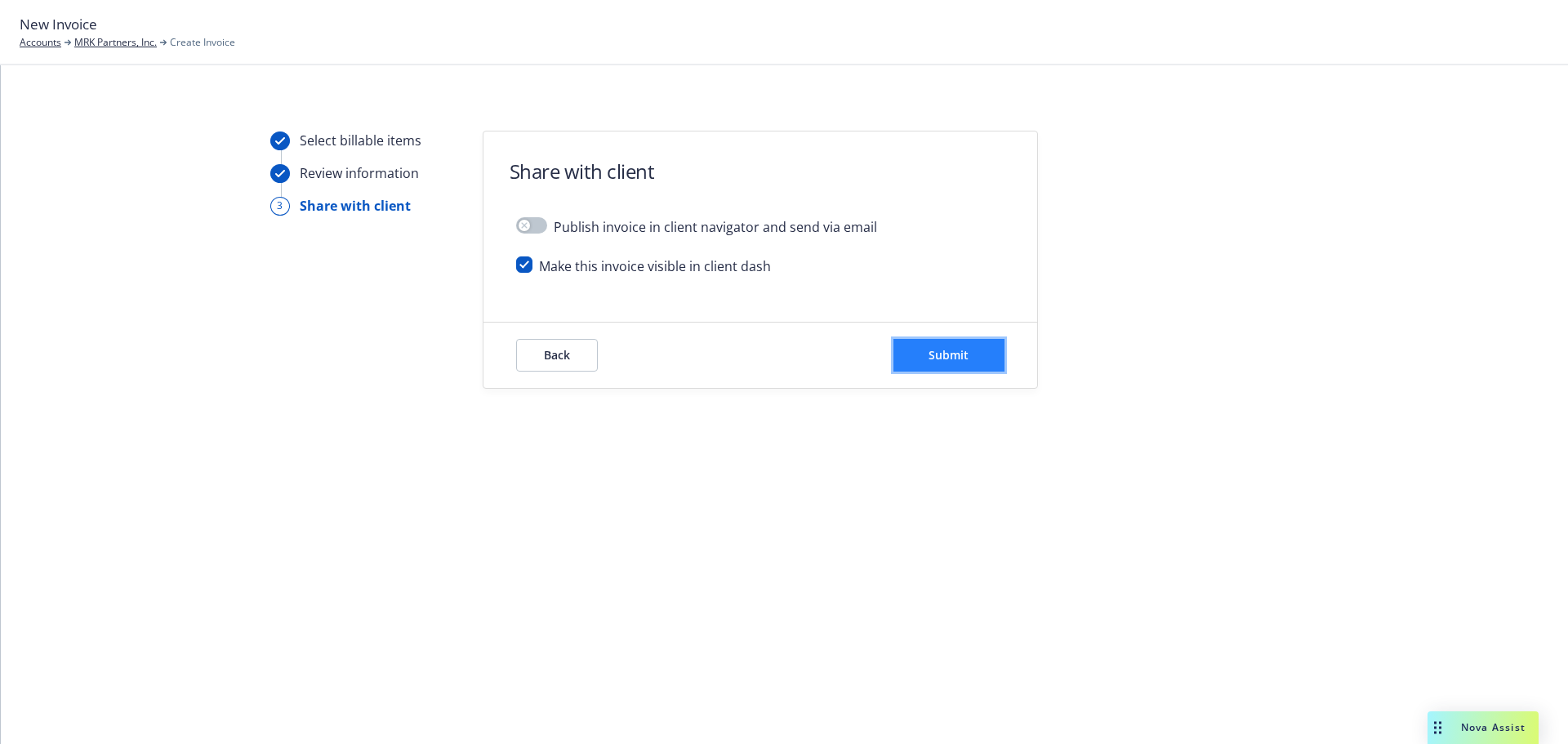
click at [921, 340] on button "Submit" at bounding box center [949, 355] width 111 height 33
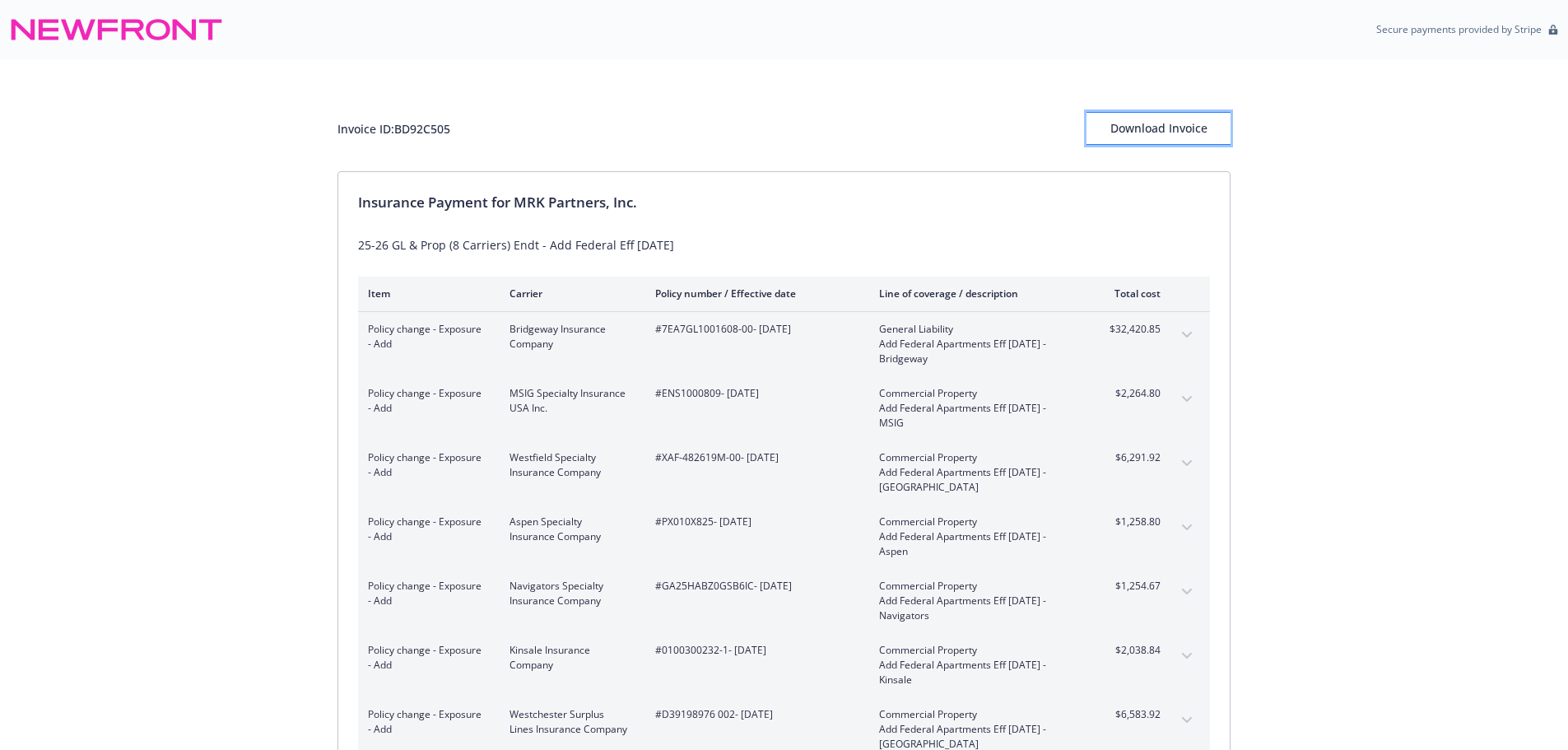
click at [1131, 131] on div "Download Invoice" at bounding box center [1158, 129] width 144 height 32
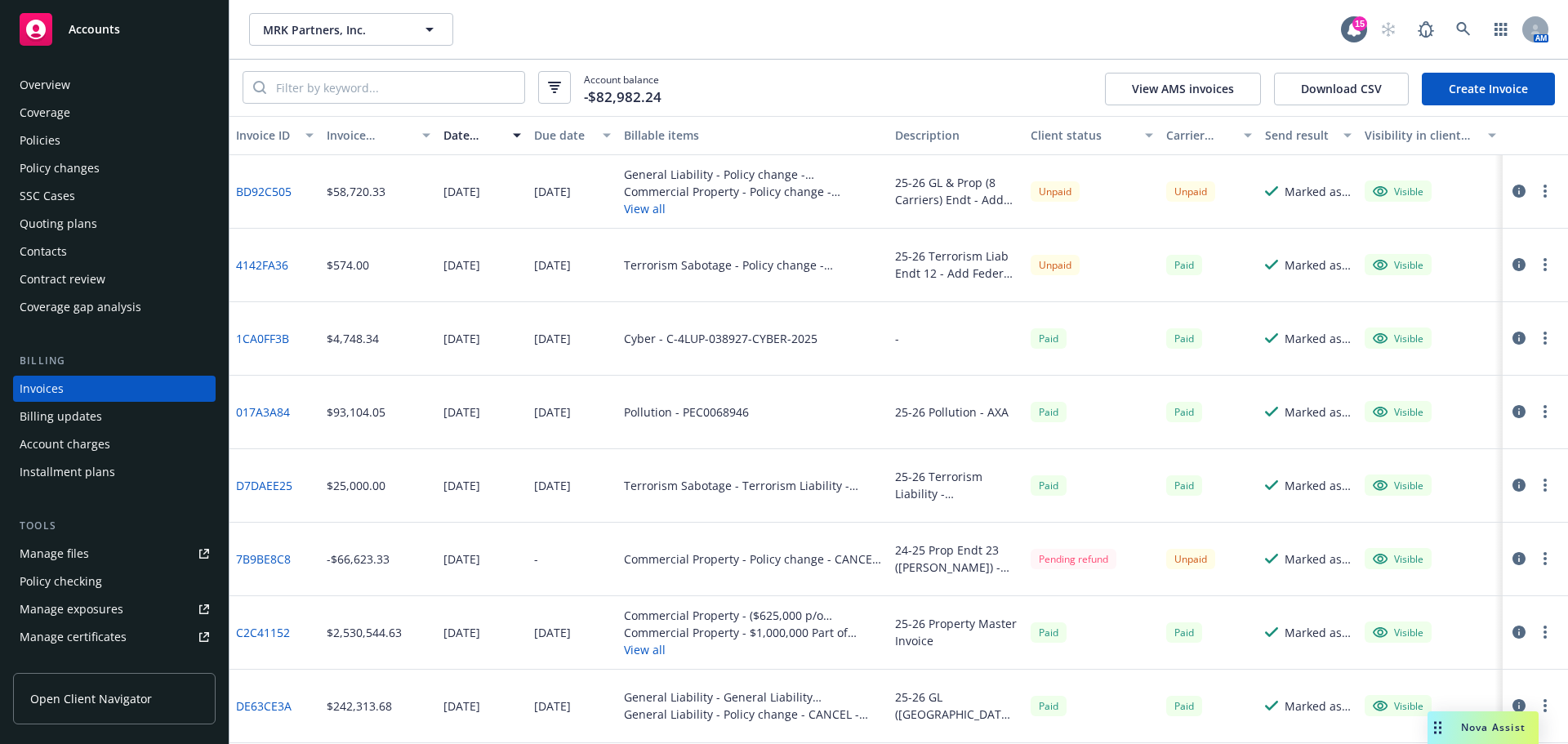
click at [931, 10] on div "MRK Partners, Inc. MRK Partners, Inc. 15 AM" at bounding box center [899, 30] width 1338 height 59
click at [774, 79] on div "Account balance -$82,982.24 View AMS invoices Download CSV Create Invoice" at bounding box center [899, 87] width 1338 height 57
click at [972, 175] on div "25-26 GL & Prop (8 Carriers) Endt - Add Federal Eff [DATE]" at bounding box center [955, 191] width 123 height 34
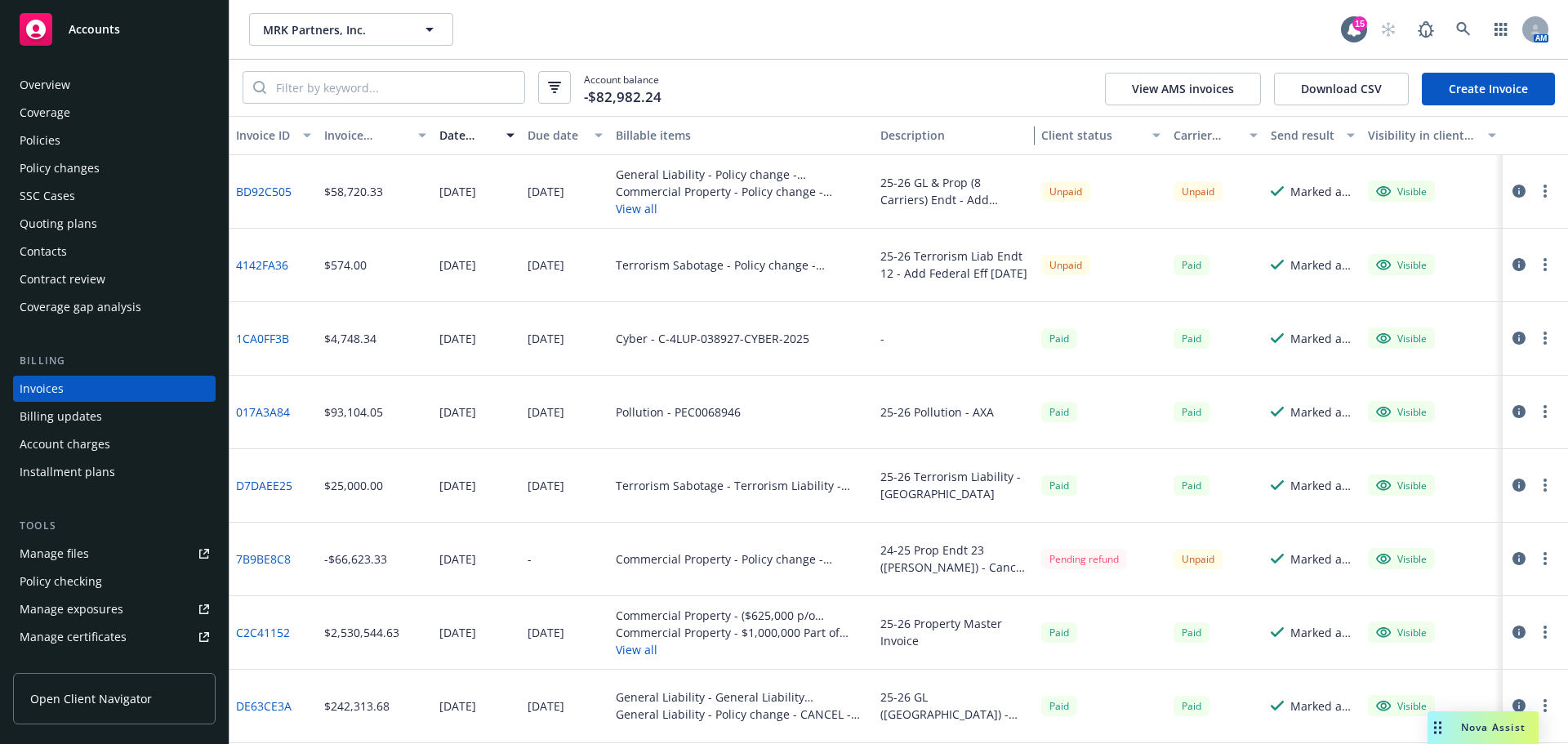
drag, startPoint x: 1012, startPoint y: 137, endPoint x: 1038, endPoint y: 142, distance: 26.5
click at [1038, 142] on div "Invoice ID Invoice amount Date issued Due date Billable items Description Clien…" at bounding box center [899, 135] width 1338 height 39
drag, startPoint x: 293, startPoint y: 185, endPoint x: 232, endPoint y: 192, distance: 61.4
click at [232, 192] on div "BD92C505" at bounding box center [273, 191] width 88 height 73
copy link "BD92C505"
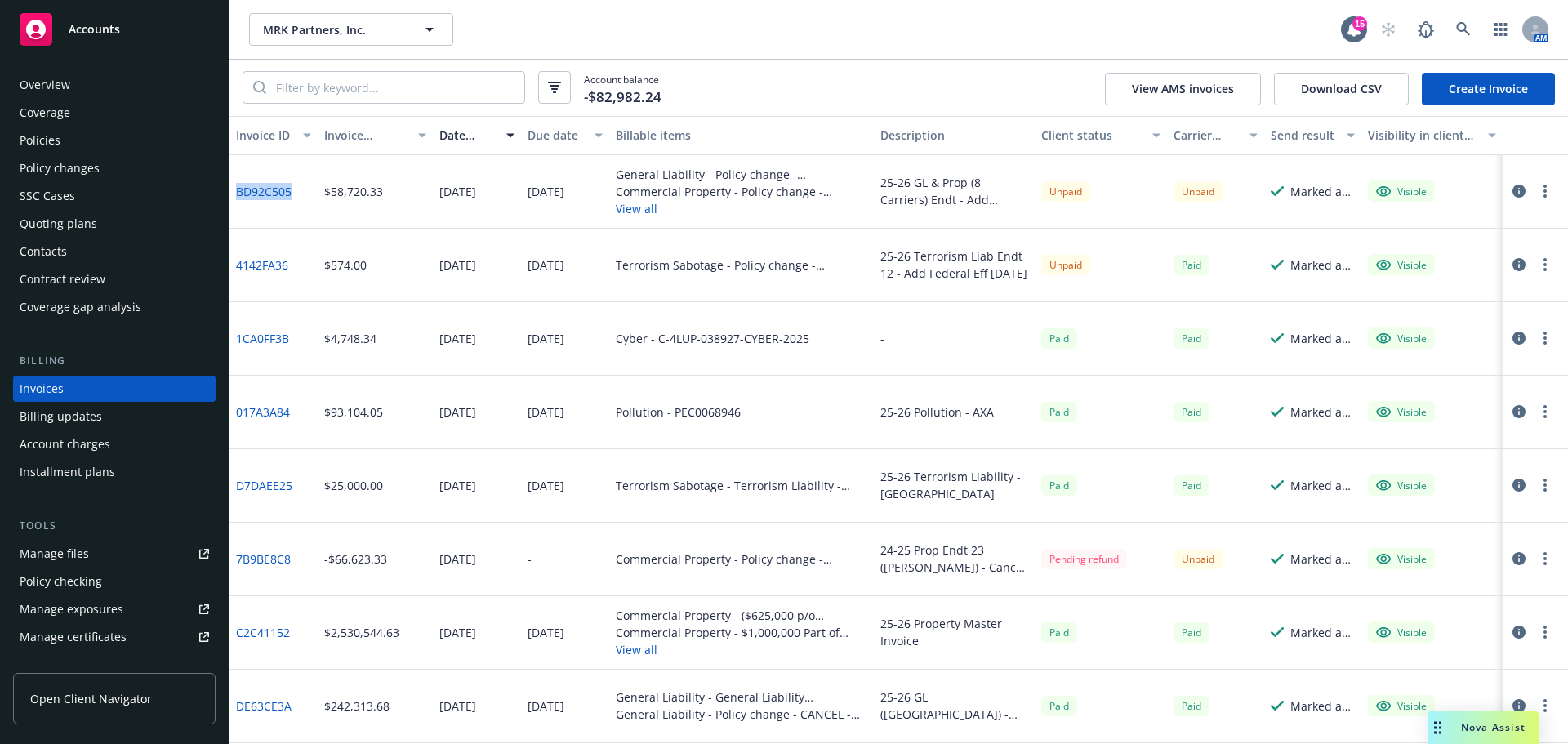
click at [1487, 87] on link "Create Invoice" at bounding box center [1488, 90] width 133 height 33
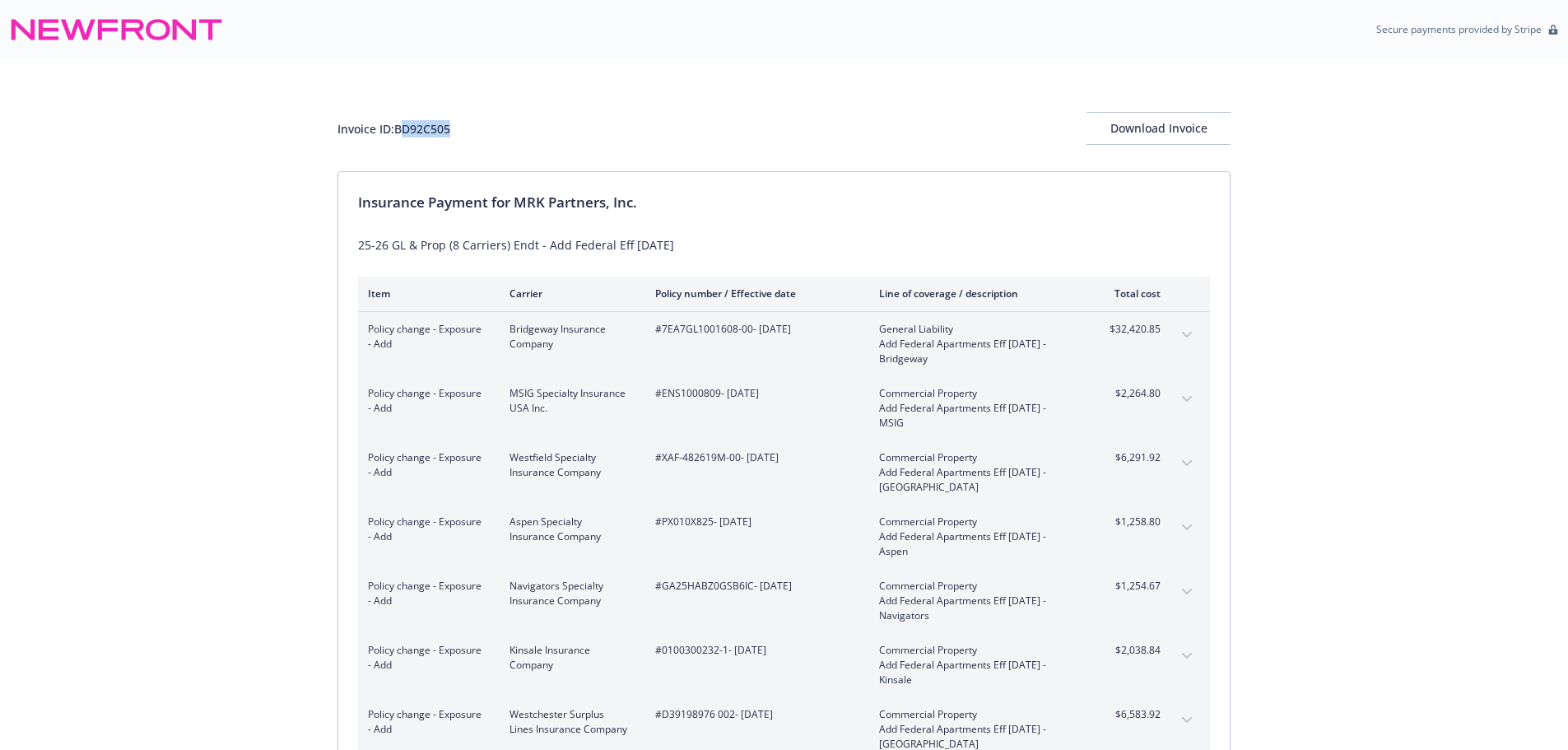
drag, startPoint x: 459, startPoint y: 126, endPoint x: 404, endPoint y: 129, distance: 55.1
click at [404, 129] on div "Invoice ID: BD92C505 Download Invoice" at bounding box center [784, 129] width 893 height 33
drag, startPoint x: 396, startPoint y: 129, endPoint x: 466, endPoint y: 127, distance: 70.0
click at [466, 127] on div "Invoice ID: BD92C505 Download Invoice" at bounding box center [784, 129] width 893 height 33
copy div "BD92C505"
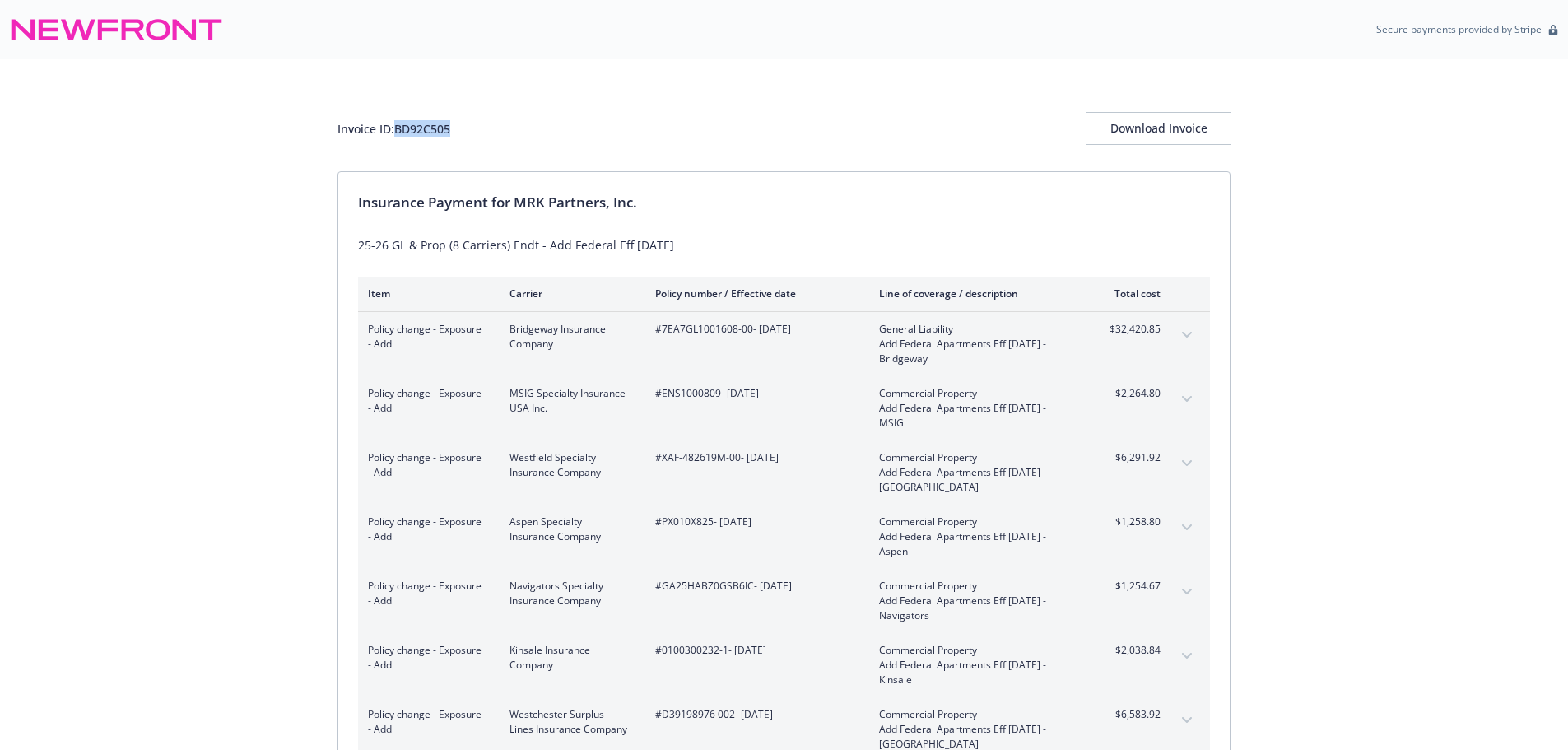
click at [463, 117] on div "Invoice ID: BD92C505 Download Invoice" at bounding box center [784, 129] width 893 height 33
drag, startPoint x: 459, startPoint y: 125, endPoint x: 398, endPoint y: 127, distance: 61.0
click at [398, 127] on div "Invoice ID: BD92C505 Download Invoice" at bounding box center [784, 129] width 893 height 33
copy div "BD92C505"
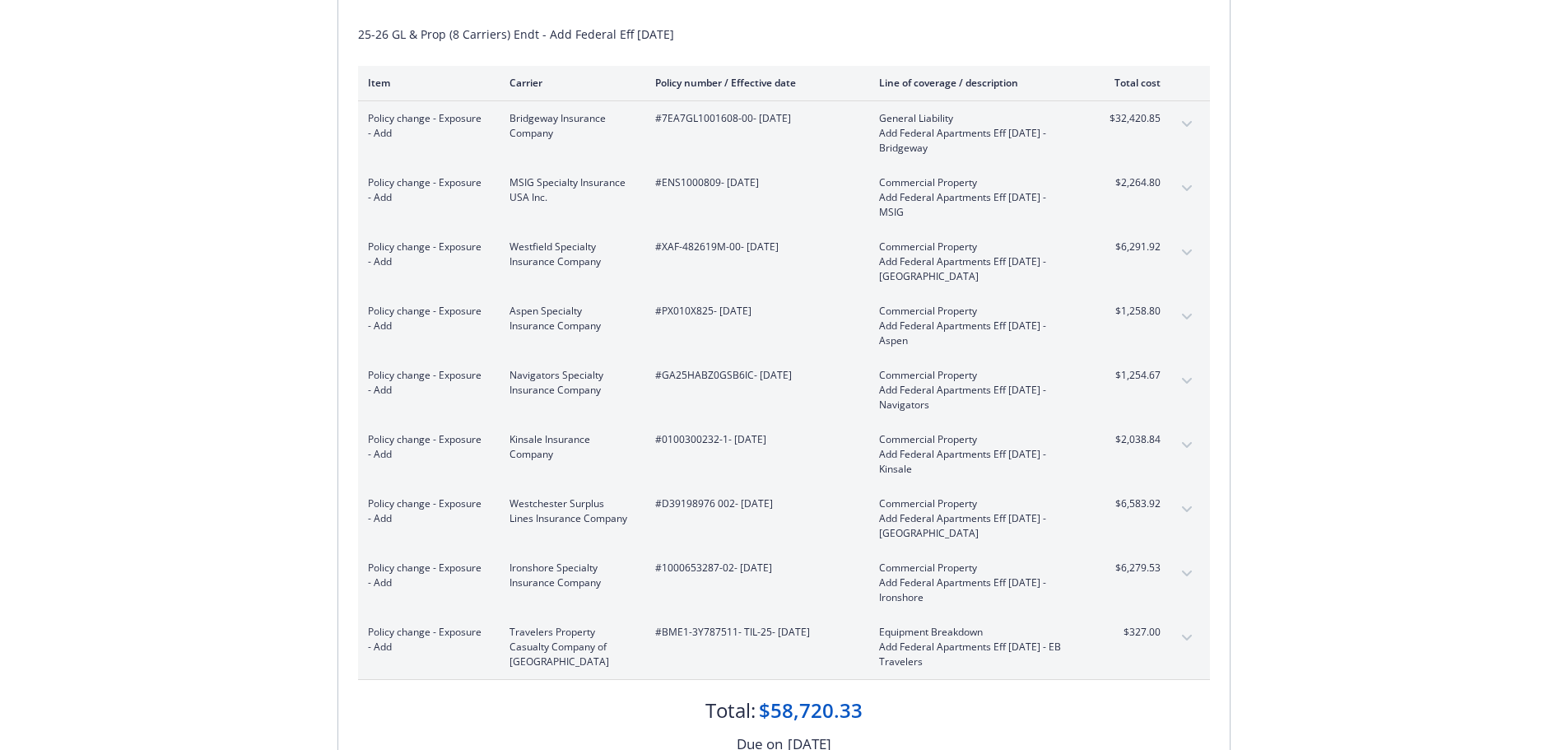
scroll to position [246, 0]
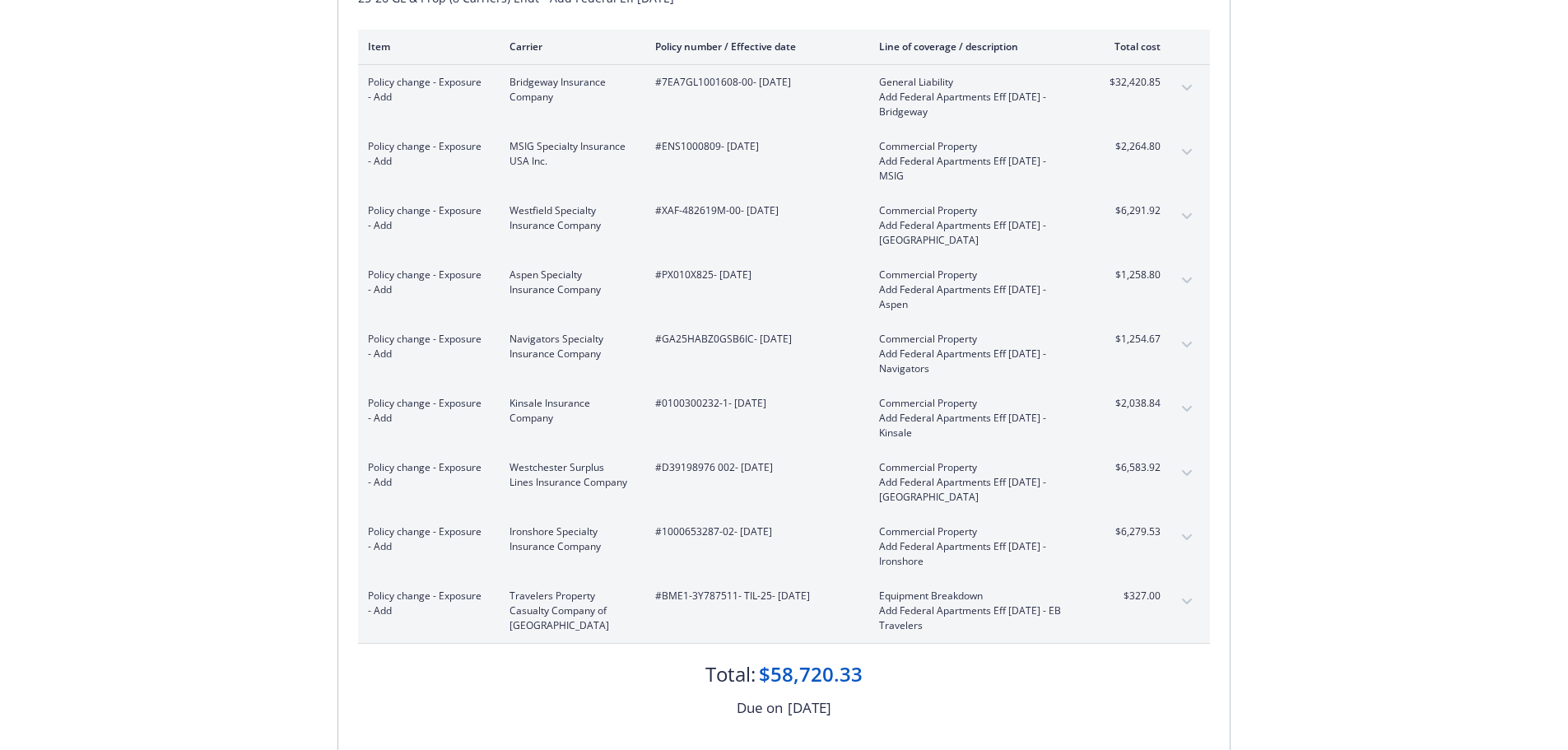
click at [1361, 266] on div "Invoice ID: BD92C505 Download Invoice Insurance Payment for MRK Partners, Inc. …" at bounding box center [784, 301] width 1568 height 977
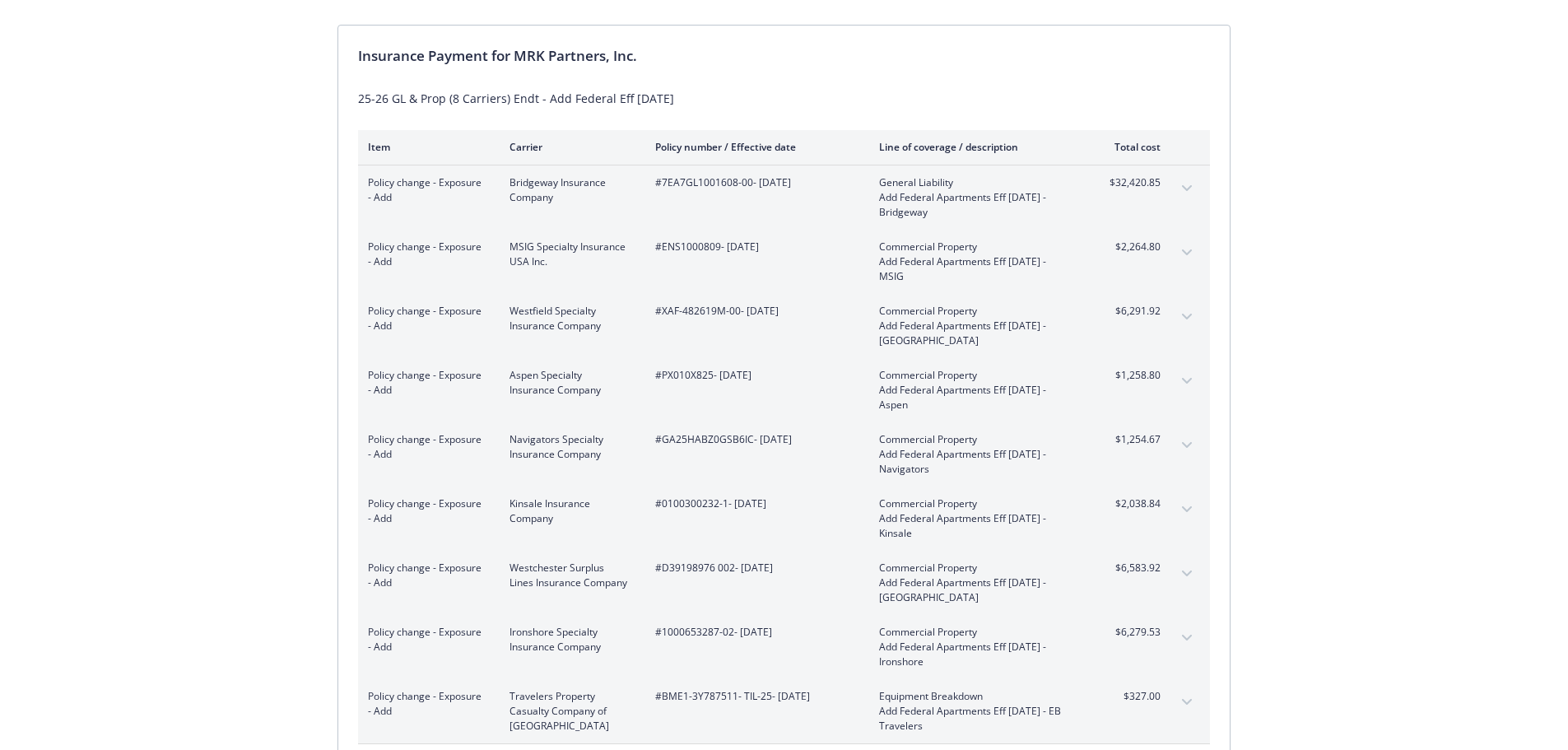
scroll to position [0, 0]
